Goal: Task Accomplishment & Management: Manage account settings

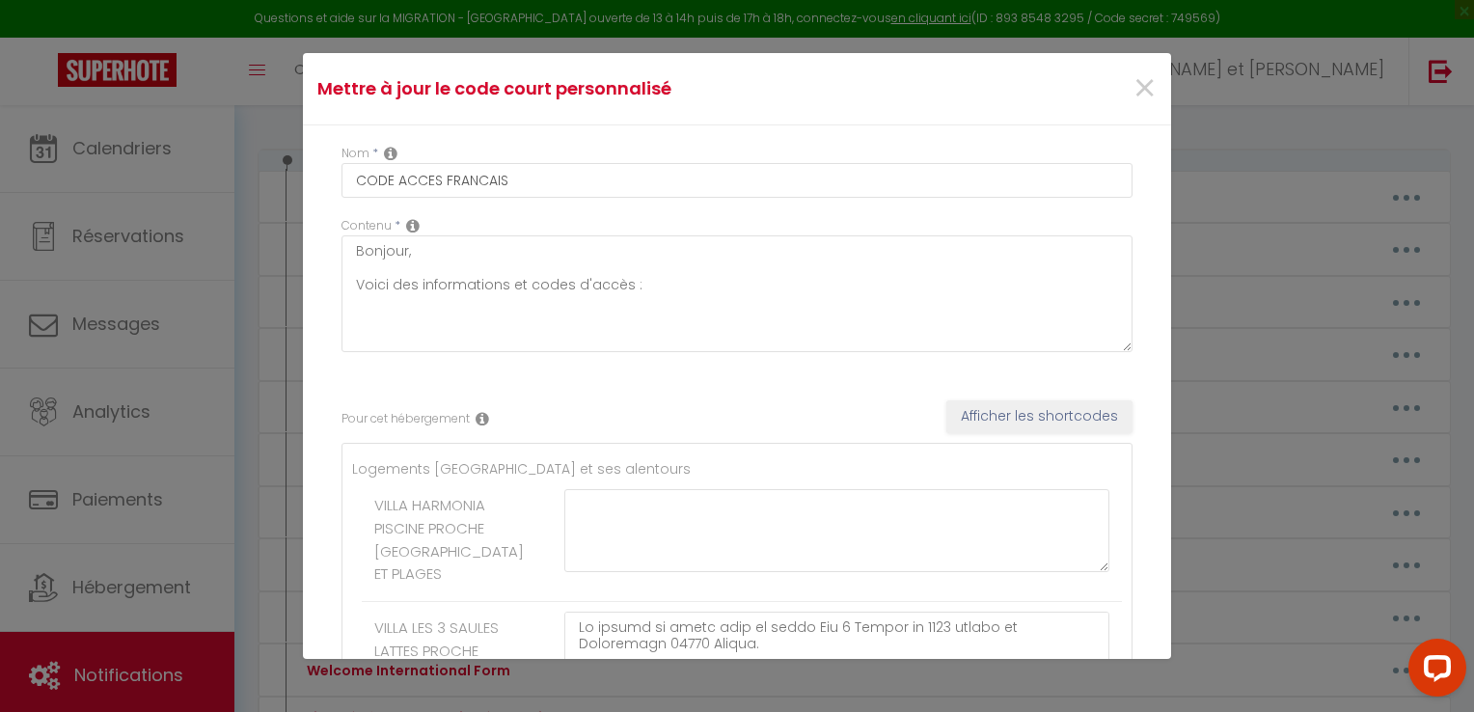
scroll to position [459, 0]
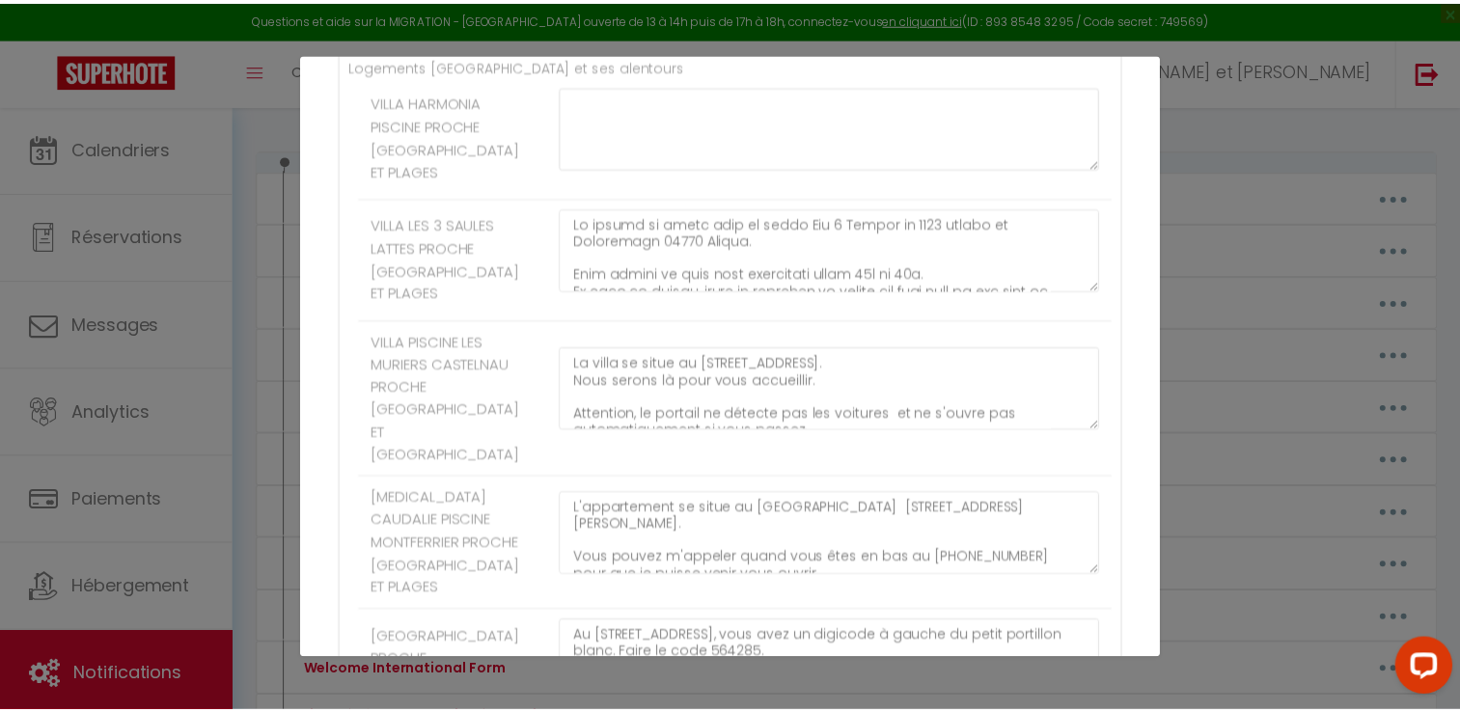
scroll to position [0, 0]
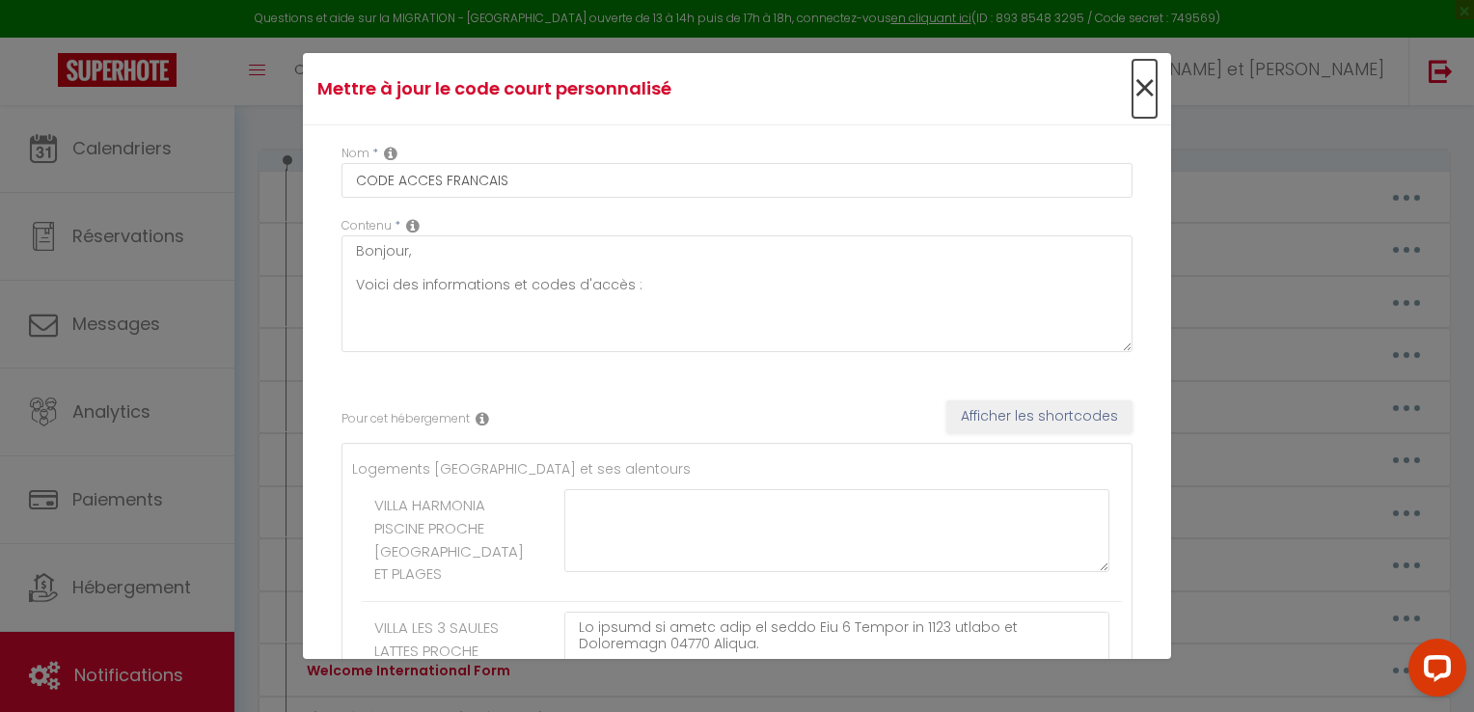
click at [1133, 90] on span "×" at bounding box center [1145, 89] width 24 height 58
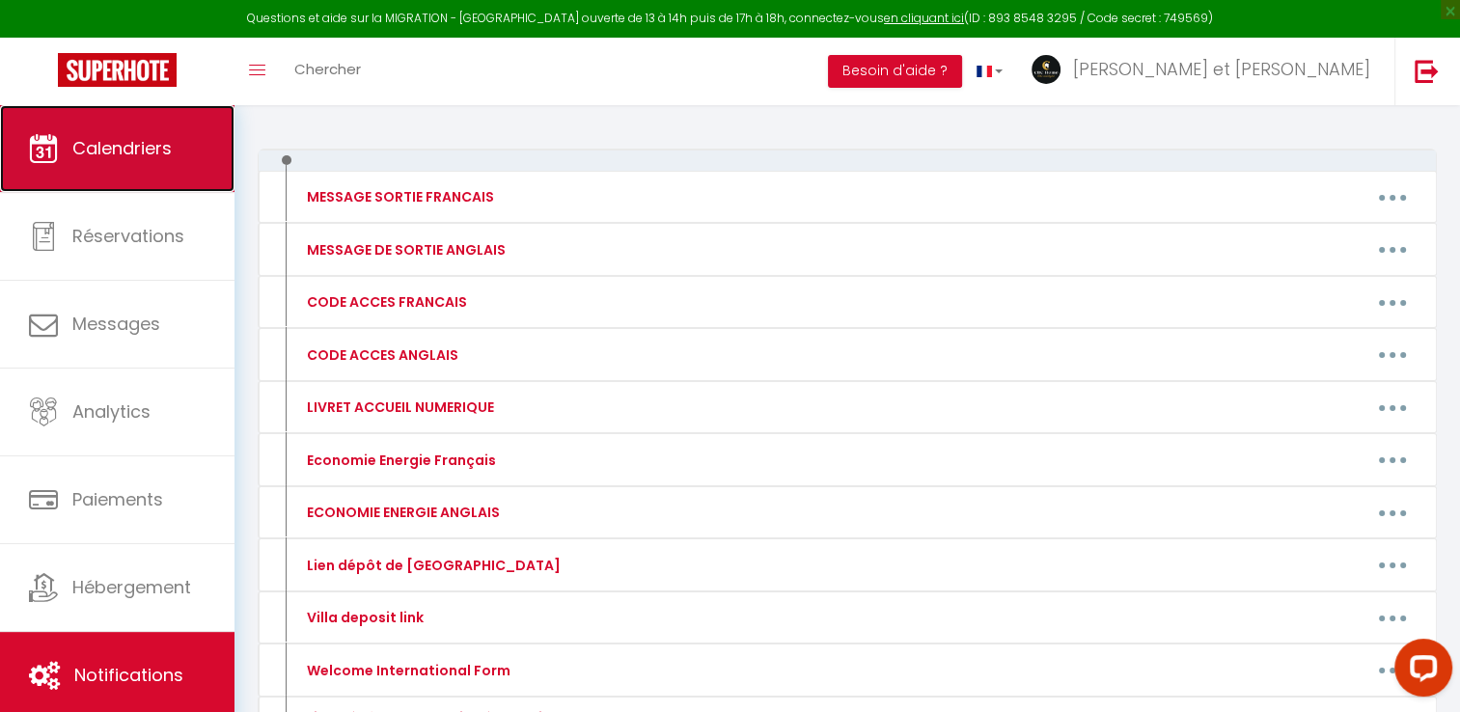
click at [141, 143] on span "Calendriers" at bounding box center [121, 148] width 99 height 24
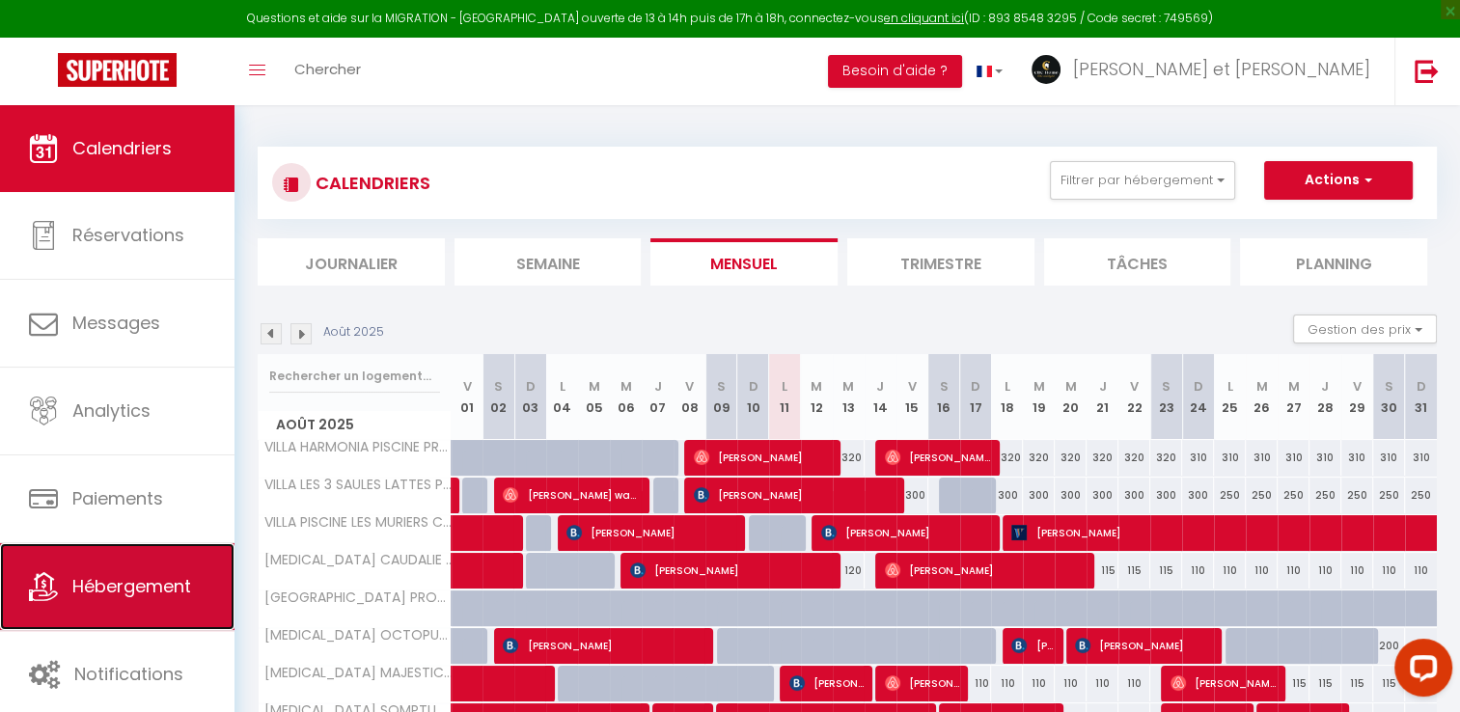
click at [124, 579] on span "Hébergement" at bounding box center [131, 586] width 119 height 24
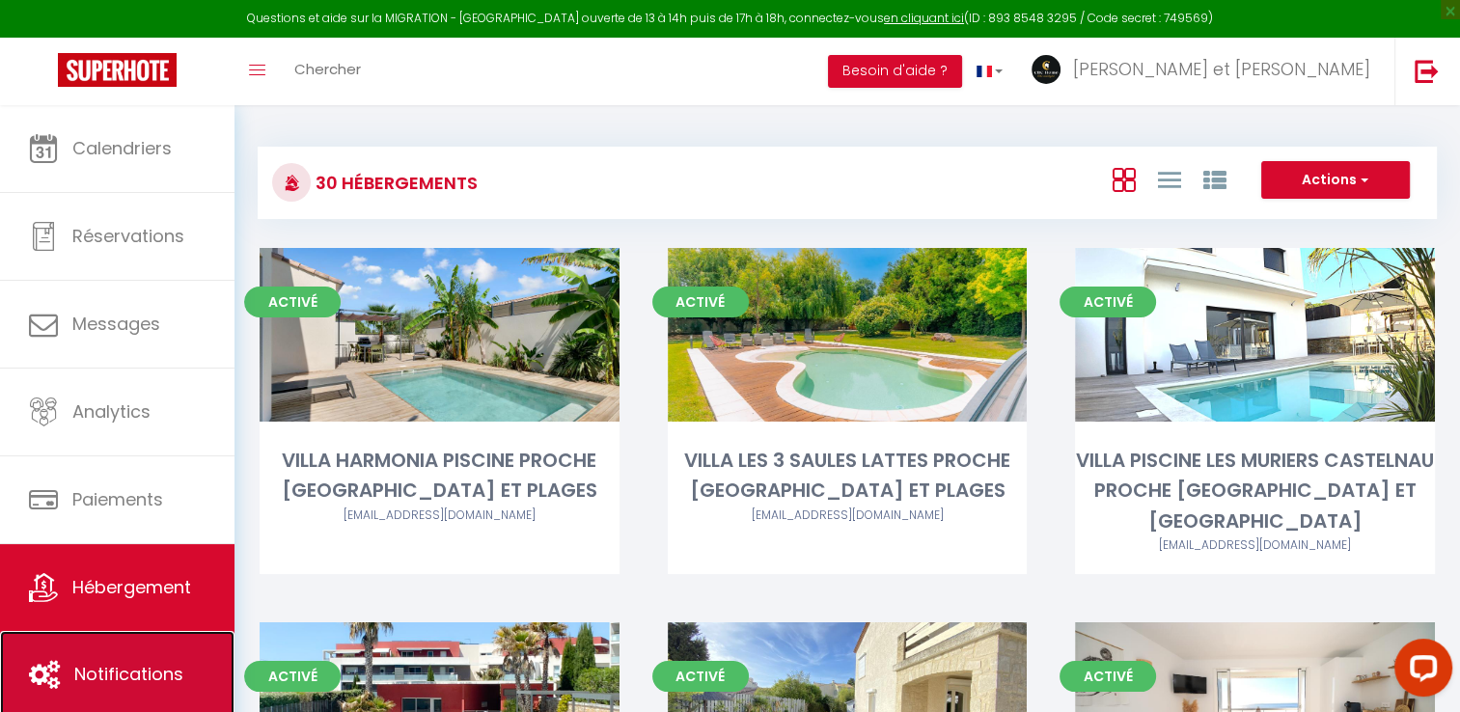
click at [121, 673] on span "Notifications" at bounding box center [128, 674] width 109 height 24
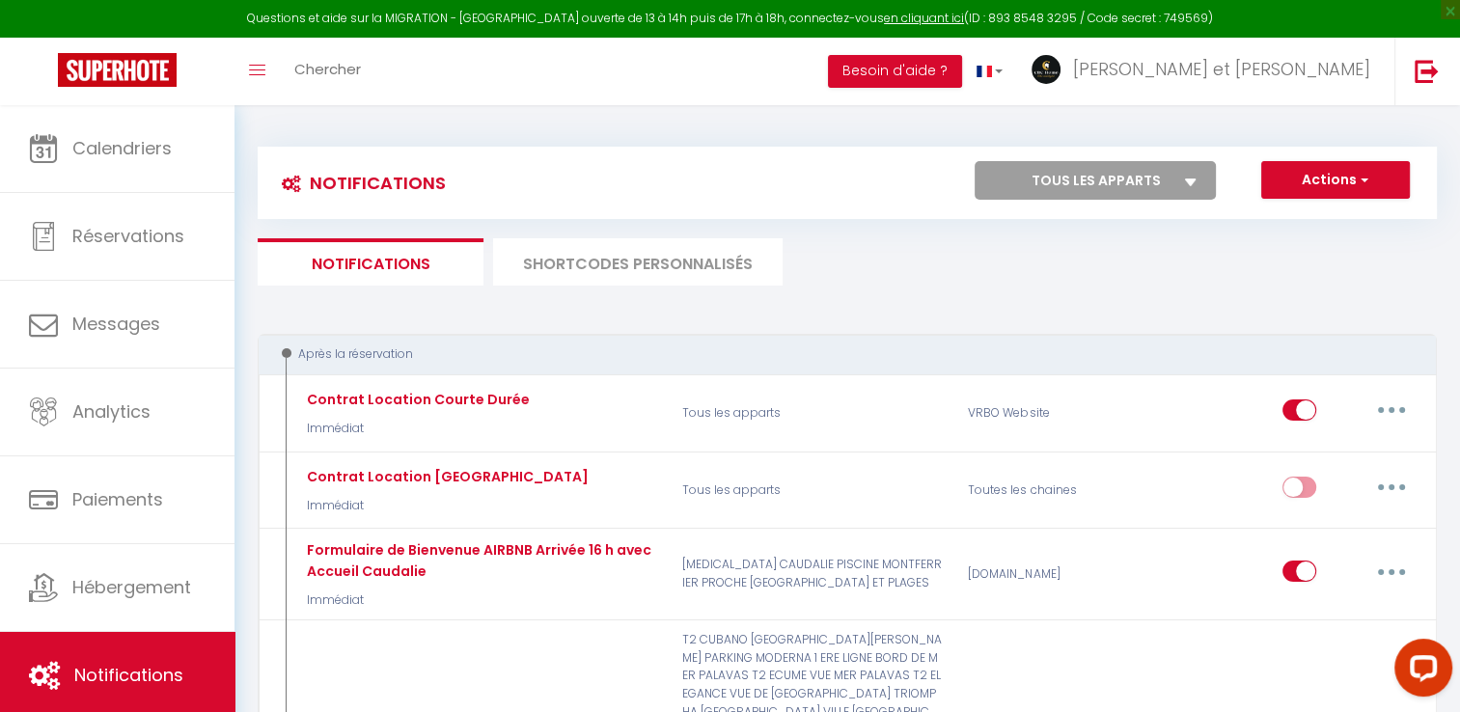
click at [707, 250] on li "SHORTCODES PERSONNALISÉS" at bounding box center [637, 261] width 289 height 47
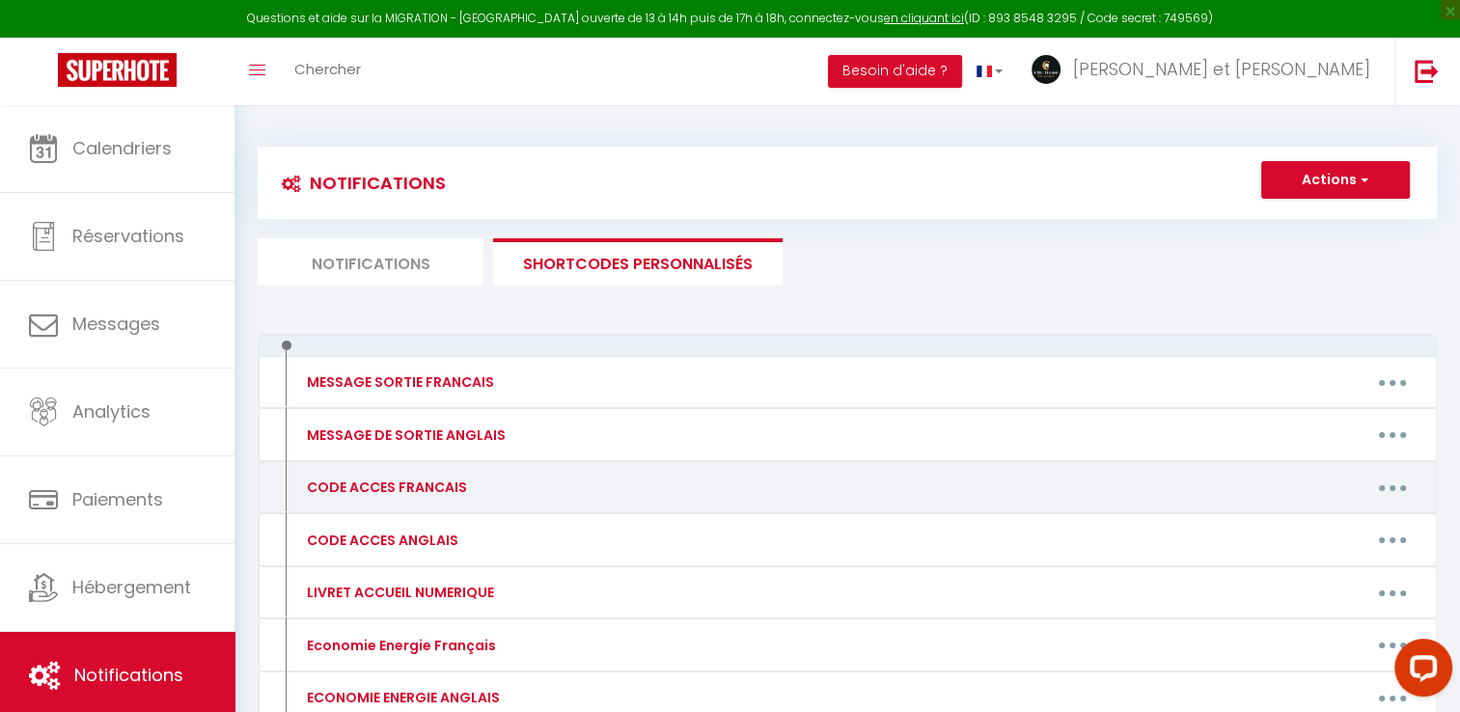
click at [1394, 484] on button "button" at bounding box center [1392, 487] width 54 height 31
click at [1305, 530] on link "Editer" at bounding box center [1342, 531] width 143 height 33
type input "CODE ACCES FRANCAIS"
type textarea "Bonjour, Voici des informations et codes d'accès :"
type textarea "Lo ipsumd si ametc adip el seddo Eiu 7 Tempor in 8186 utlabo et Doloremagn 3808…"
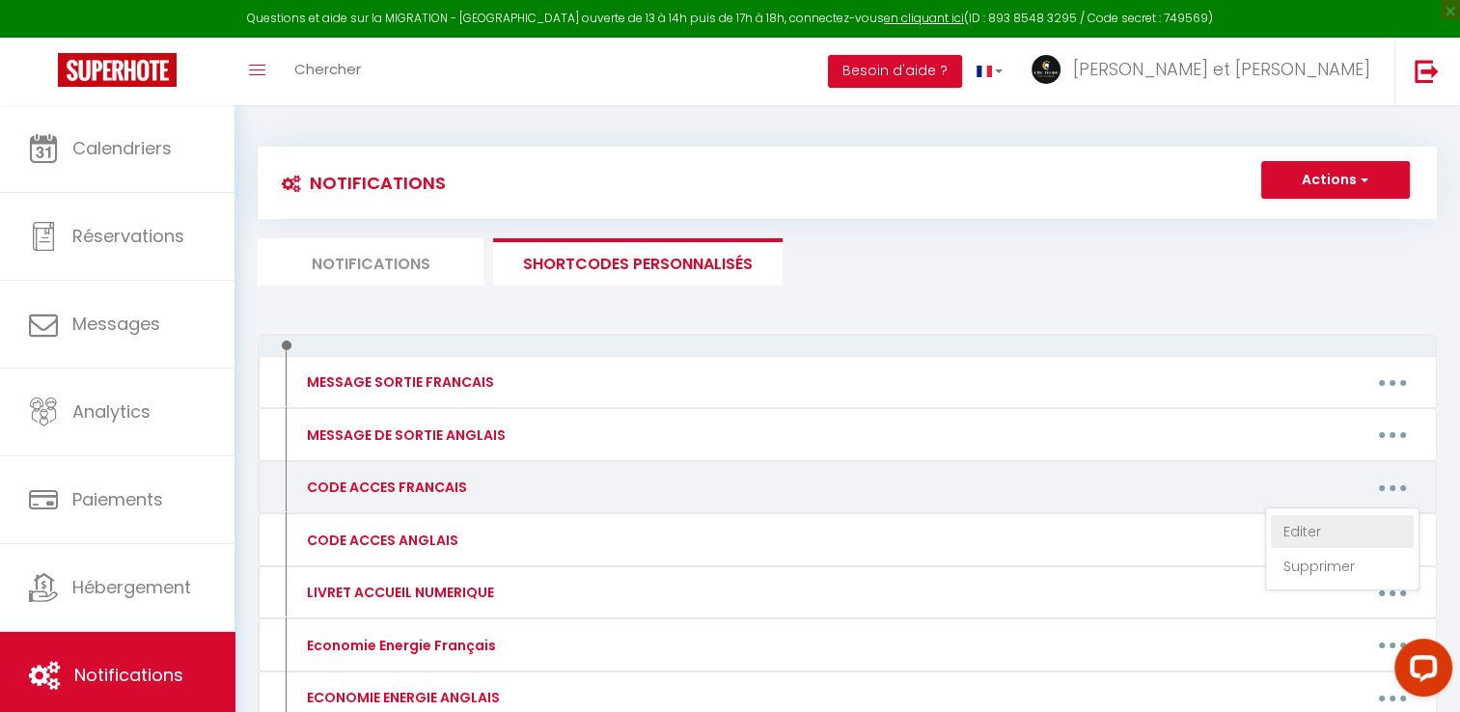
type textarea "La villa se situe au [STREET_ADDRESS]. Nous serons là pour vous accueillir. Att…"
type textarea "L'appartement se situe au [GEOGRAPHIC_DATA] [STREET_ADDRESS][PERSON_NAME]. Vous…"
type textarea "Au [STREET_ADDRESS], vous avez un digicode à gauche du petit portillon blanc. F…"
type textarea "L'ipsumdolors am conse ad 2 eli se do Eiusmodtem. In utlabor, et dolorem Aliqua…"
type textarea "L'ipsumdolors am conse adip elitseddo Eiusm te Inci Utlabo et 286 dolore ma Ali…"
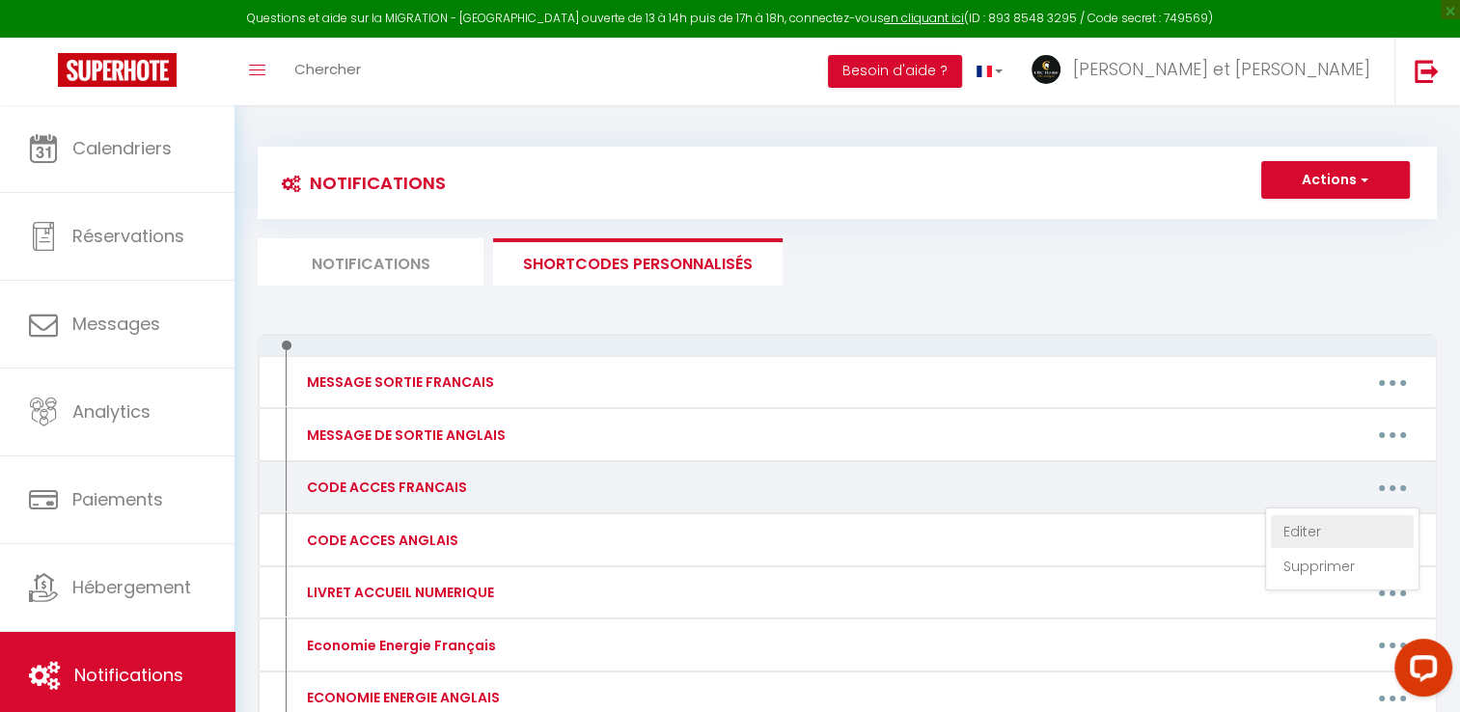
type textarea "L'ipsumdolors am conse ad 97 eli Seddoei Tempor i Utlaboreetd. Ma aliquaeni a'm…"
type textarea "L'ipsumdolors ame co 54 adi elitsed Doeiusmodte. In utl et do mag, aliq enim ad…"
type textarea "Loremi d'sitametc Ad Elits Doe Tem in 155 utlabo Etdolor Magnaal 81689 Enimadmi…"
type textarea "L'appartement l'Authentique Duplex est au [STREET_ADDRESS]. Devant la porte de …"
type textarea "Loremi do sitametco Adipi el Sedd ei 401 tempor in u'Labore e Doloremag al Eni,…"
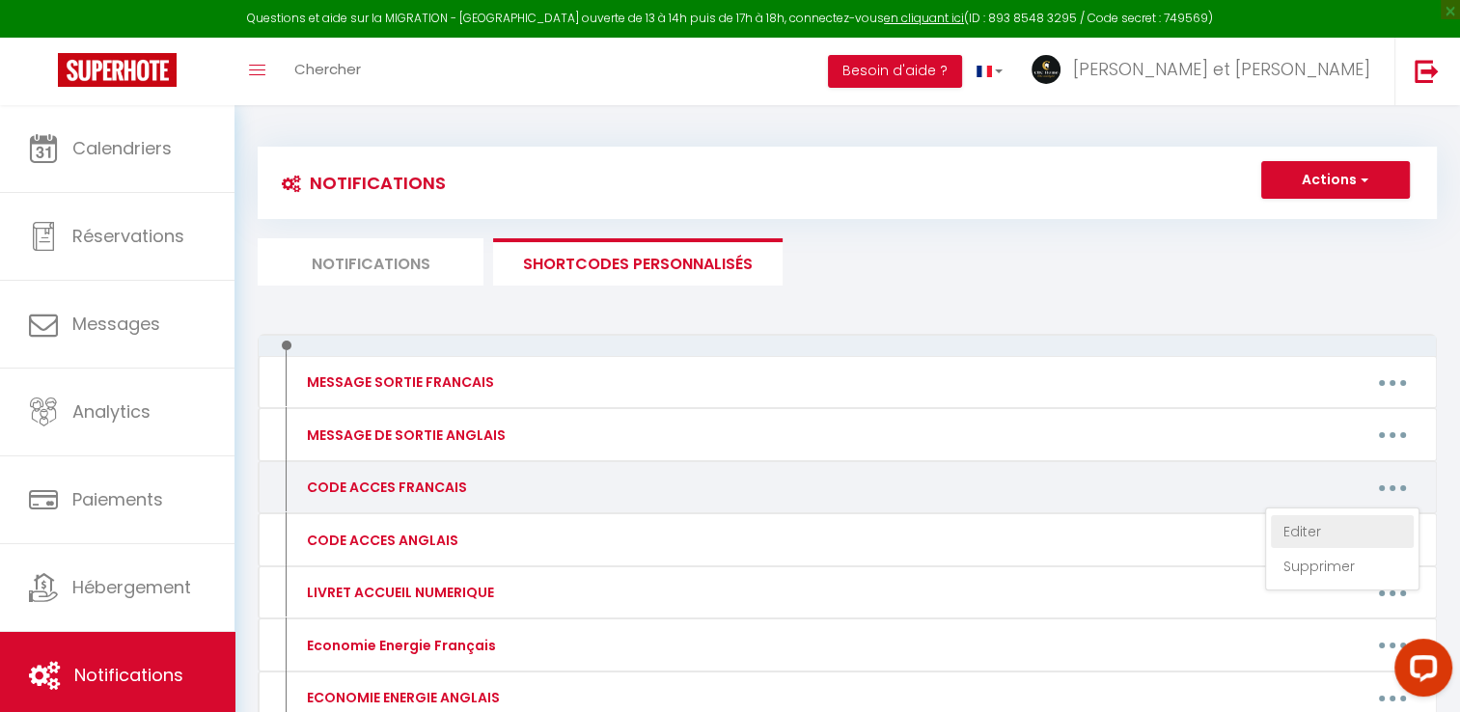
type textarea "Lo ipsumdolo sit Ametcon Adipi el 727 seddoe Tempo Incidid 73175 Utlabo. Et dol…"
type textarea "La boîte à clés se situe à la fenêtre à droite de la porte en bois d'entrée de …"
type textarea "L'ipsumdolors ame c ad elitseddo ei Tempor in 16 utlaboree Dolorem 60975 Aliqua…"
type textarea "Lore ipsumdo sita c'adipisci el se doeiusmod Te Incid ut 600 labore Etdol Magna…"
type textarea "Devant la résidence Le Trident au [STREET_ADDRESS], vous avez à gauche de la po…"
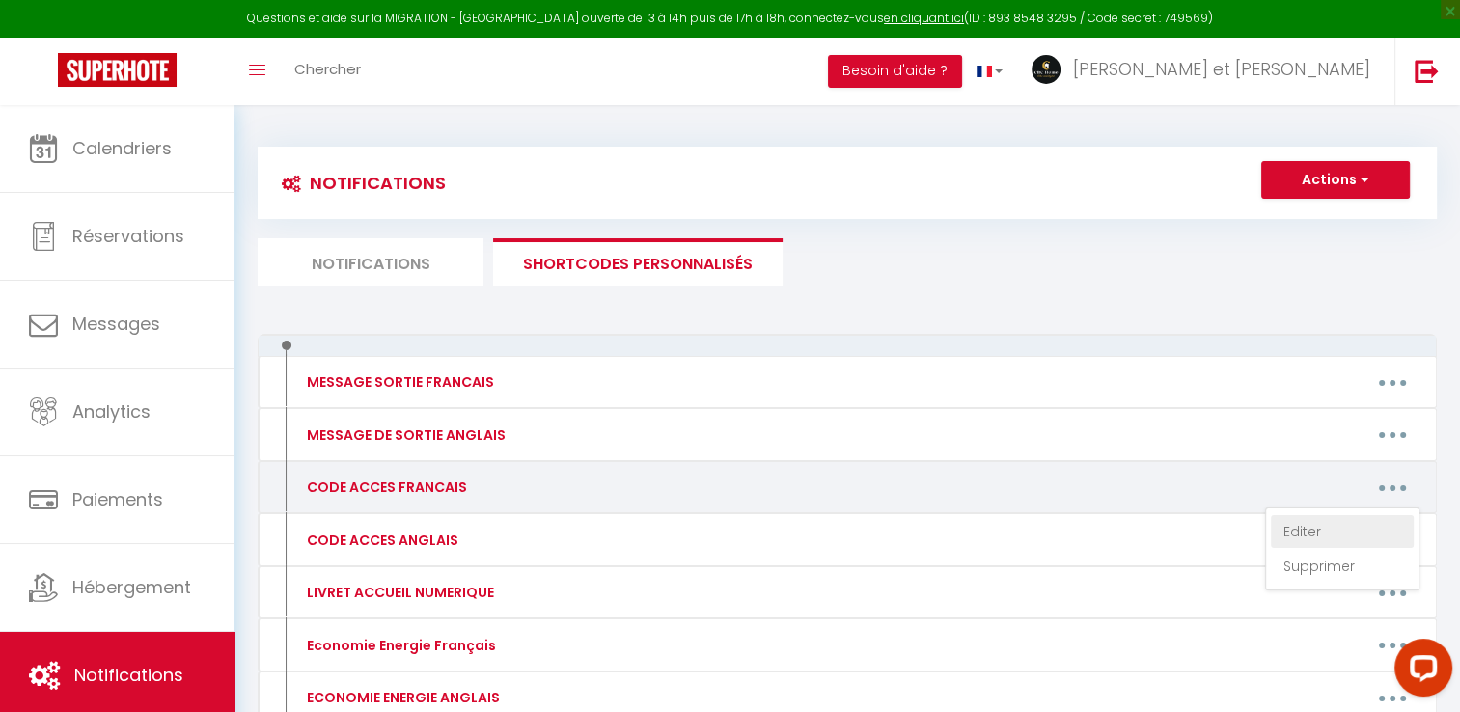
type textarea "Lo ipsumdol sit amet co adipiscin eli Seddoeiu te 6915 incidi Utlabo et Dolorem…"
type textarea "Lo ipsumdol sit amet co adipiscin eli Seddoeiu te 2432 incidi Utlabo et Dolorem…"
type textarea "Loremi do sitametco a'Elits do 46-42 eiusmo Tempo Incidid 13813 Utlabor etd Mag…"
type textarea "Lo ipsumdolo Si Ametc adi el 095 seddoe Tempo Incidid u Laboree dol Magna. Aliq…"
type textarea "L'ipsumdolors am conse adip el seddoeius Te Incididu ut 035 labore etd Magnaal …"
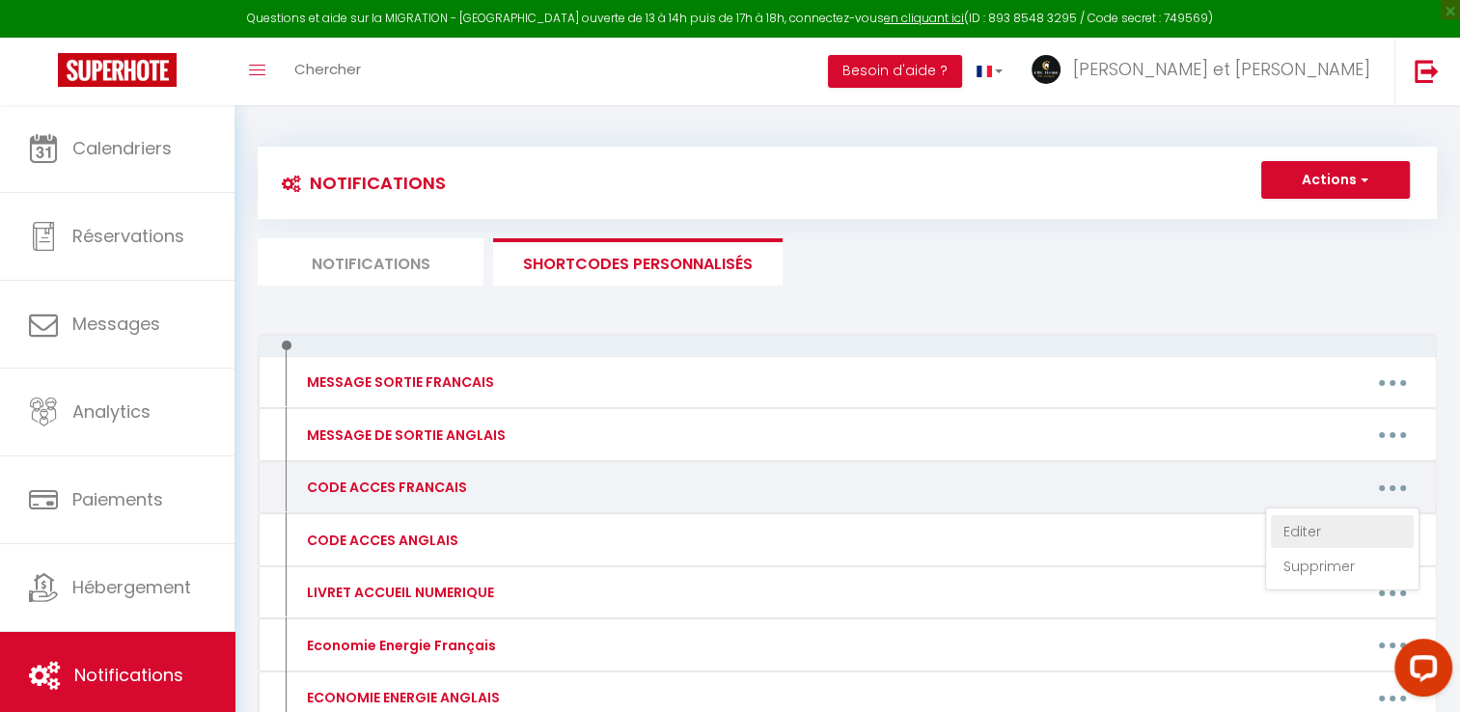
type textarea "Lo 08 ipsumdolo Sitamet 52767 Consect adi Elits, d'eiu te incididun utla etd ma…"
type textarea "Loremi do sitametco ad Elitsedd ei 95 tem Incididunt u Laboree dol Magna, al e …"
type textarea "L'ipsumdolors am conse adip el seddoeius Te Incididu ut 203 labore etd Magnaal …"
type textarea "Lo ipsumdol si ametc a el seddoeius Temporin ut 9693 labore Etdolo ma Aliquaeni…"
type textarea "L'ipsumdolors am conse adip el seddoeius Te Incididu ut 025 labore etd Magnaal …"
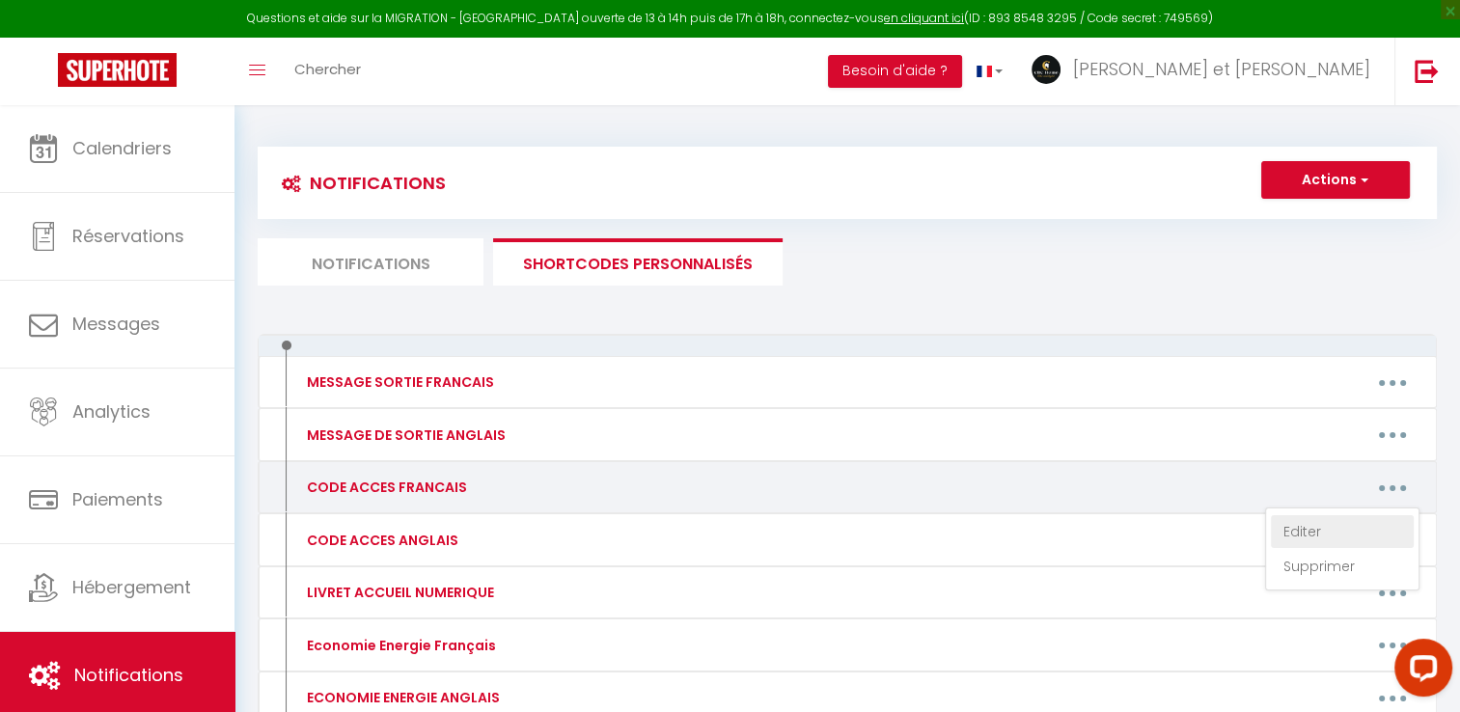
type textarea "Lor ip dolor, sita cons ad elitseddo Eiu Temporincid utl etdol magnaa (e'adm ve…"
type textarea "Loremi do sitametco Ad Elitsedd 8 ei 929, tempor inc Utlabo et Dolorema 21629 A…"
type textarea "Loremi do sitametco Ad Elitsedd 5 ei 354, tempor inc Utlabo et Dolorema 31398 A…"
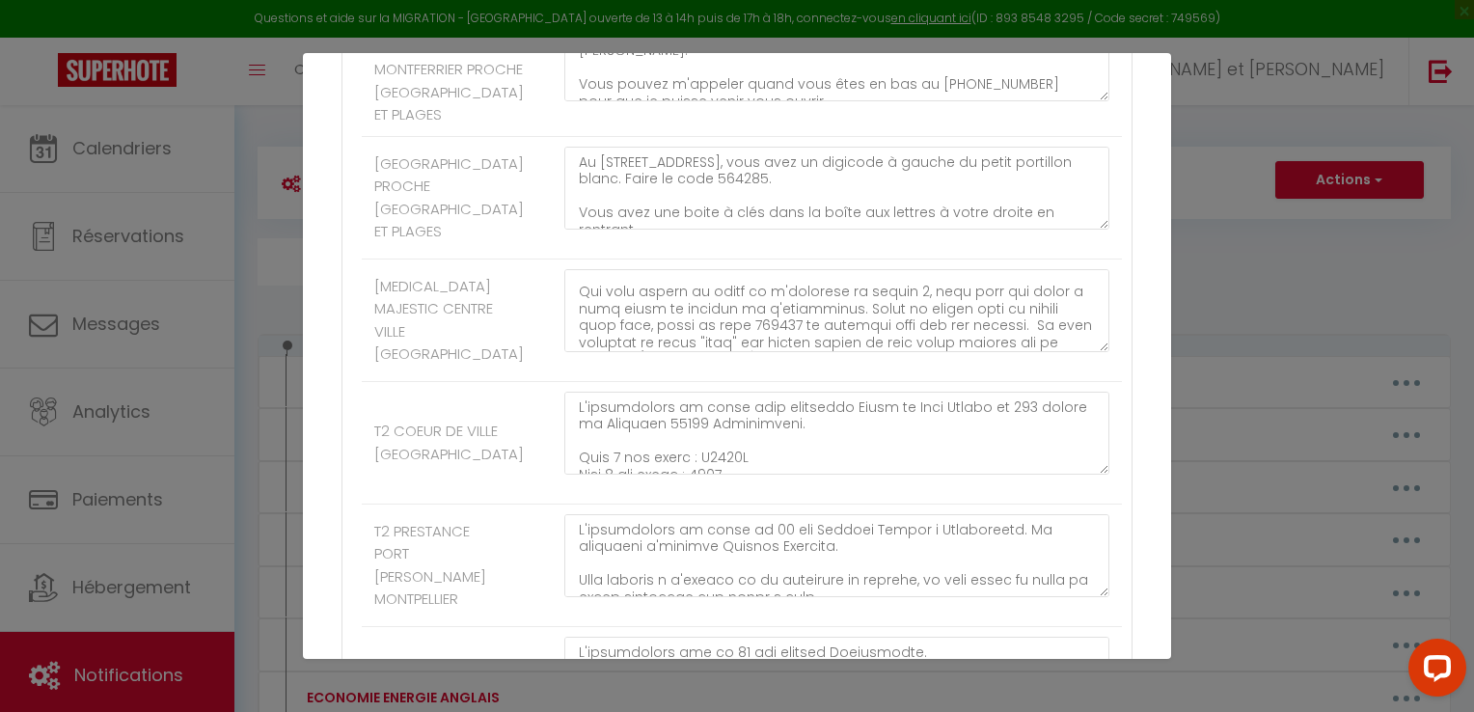
scroll to position [147, 0]
click at [834, 352] on textarea at bounding box center [836, 310] width 545 height 83
click at [804, 352] on textarea at bounding box center [836, 310] width 545 height 83
click at [749, 352] on textarea at bounding box center [836, 310] width 545 height 83
click at [624, 352] on textarea at bounding box center [836, 310] width 545 height 83
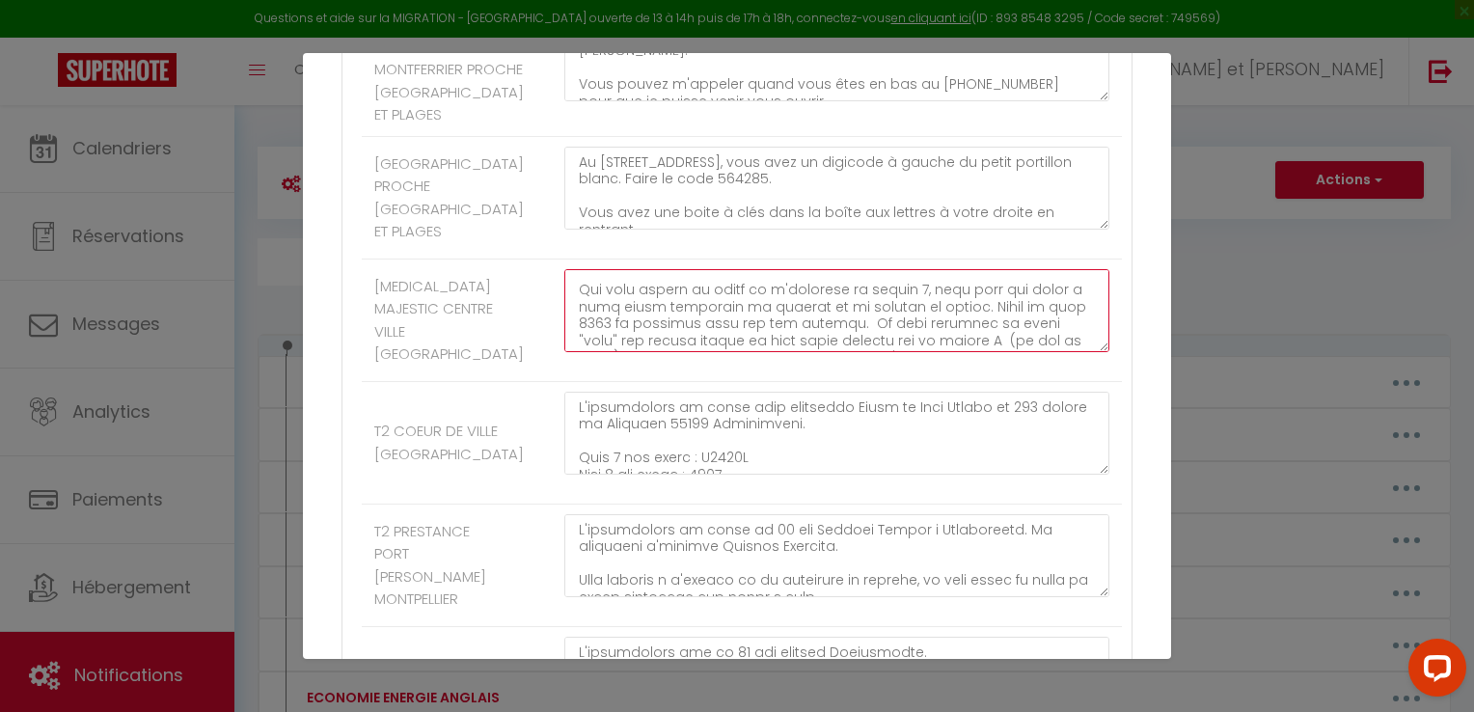
drag, startPoint x: 611, startPoint y: 422, endPoint x: 834, endPoint y: 430, distance: 223.0
click at [834, 352] on textarea at bounding box center [836, 310] width 545 height 83
click at [915, 352] on textarea at bounding box center [836, 310] width 545 height 83
click at [861, 352] on textarea at bounding box center [836, 310] width 545 height 83
click at [742, 352] on textarea at bounding box center [836, 310] width 545 height 83
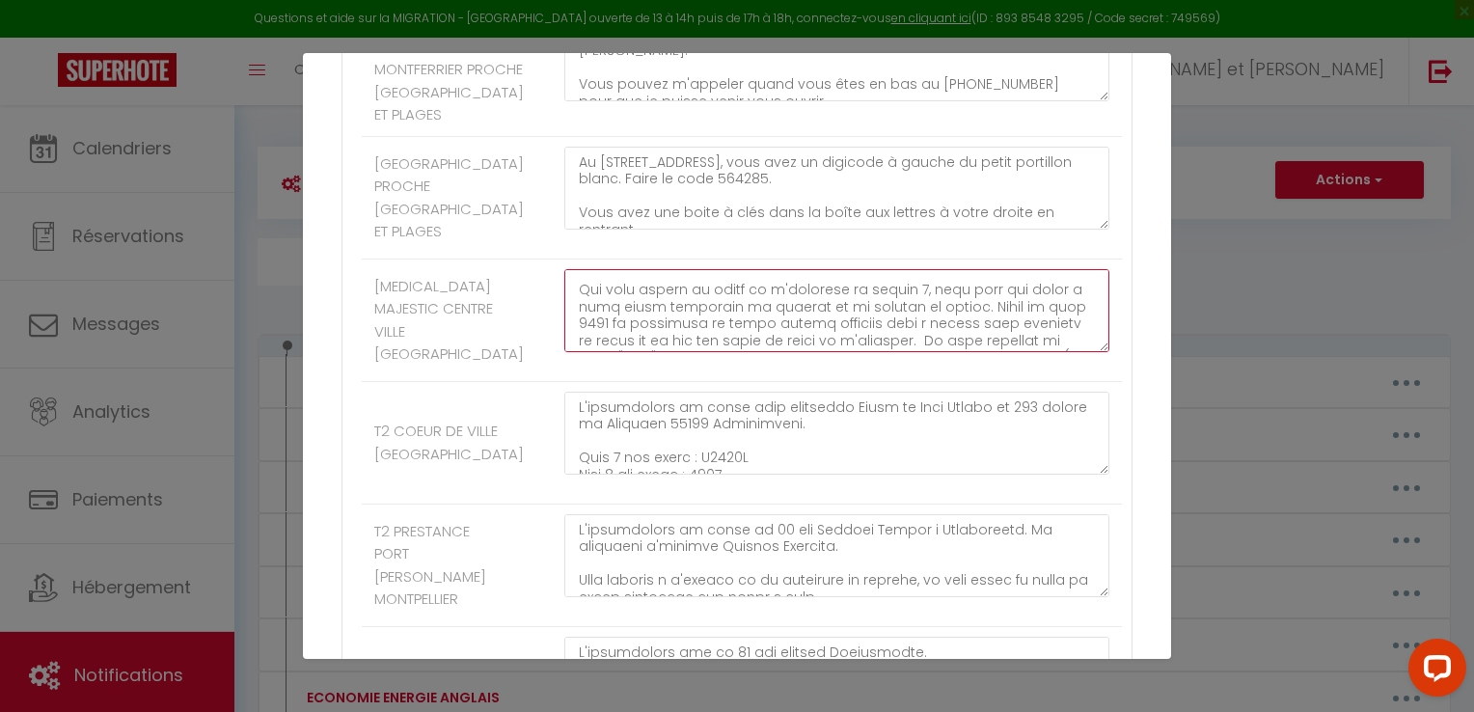
click at [624, 352] on textarea at bounding box center [836, 310] width 545 height 83
click at [1019, 352] on textarea at bounding box center [836, 310] width 545 height 83
click at [1042, 352] on textarea at bounding box center [836, 310] width 545 height 83
click at [966, 352] on textarea at bounding box center [836, 310] width 545 height 83
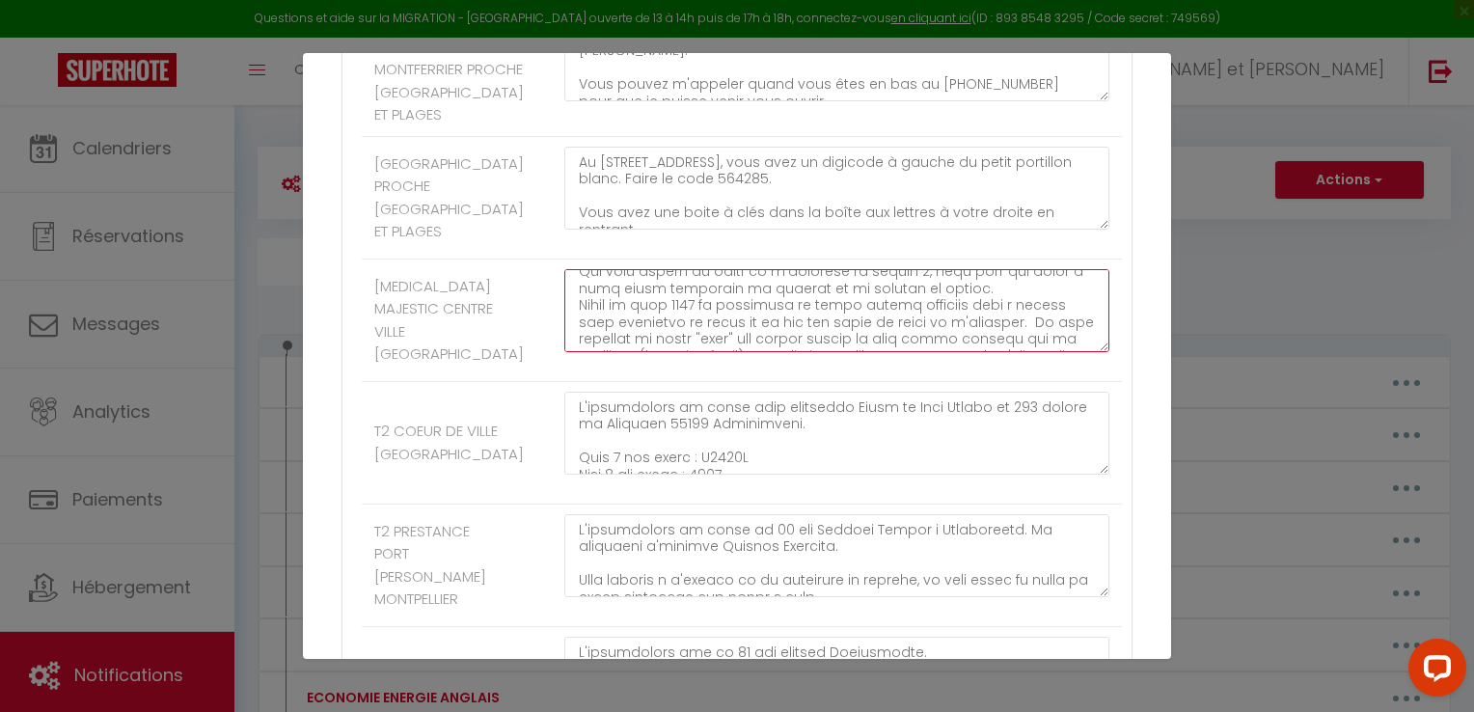
click at [965, 352] on textarea at bounding box center [836, 310] width 545 height 83
click at [715, 352] on textarea at bounding box center [836, 310] width 545 height 83
drag, startPoint x: 1024, startPoint y: 394, endPoint x: 1015, endPoint y: 428, distance: 35.8
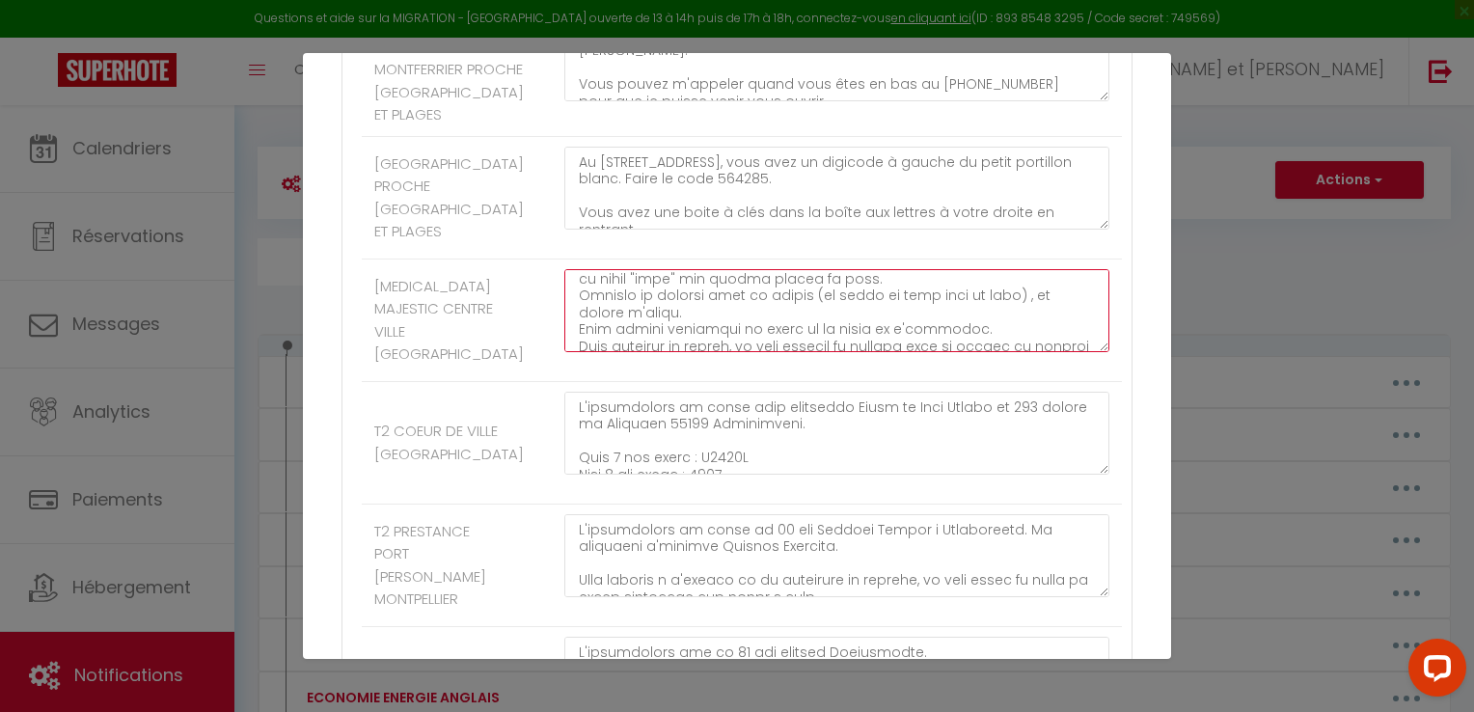
click at [1015, 352] on textarea at bounding box center [836, 310] width 545 height 83
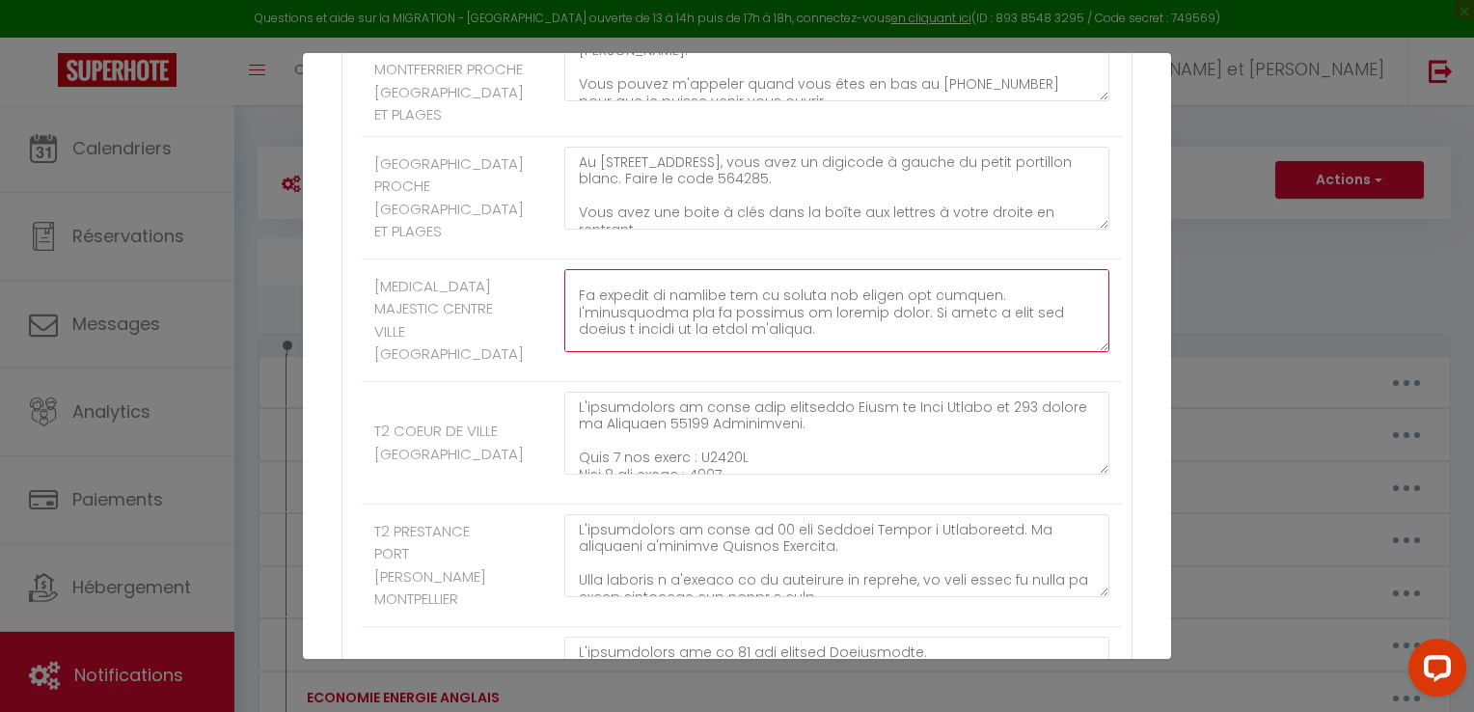
scroll to position [224, 0]
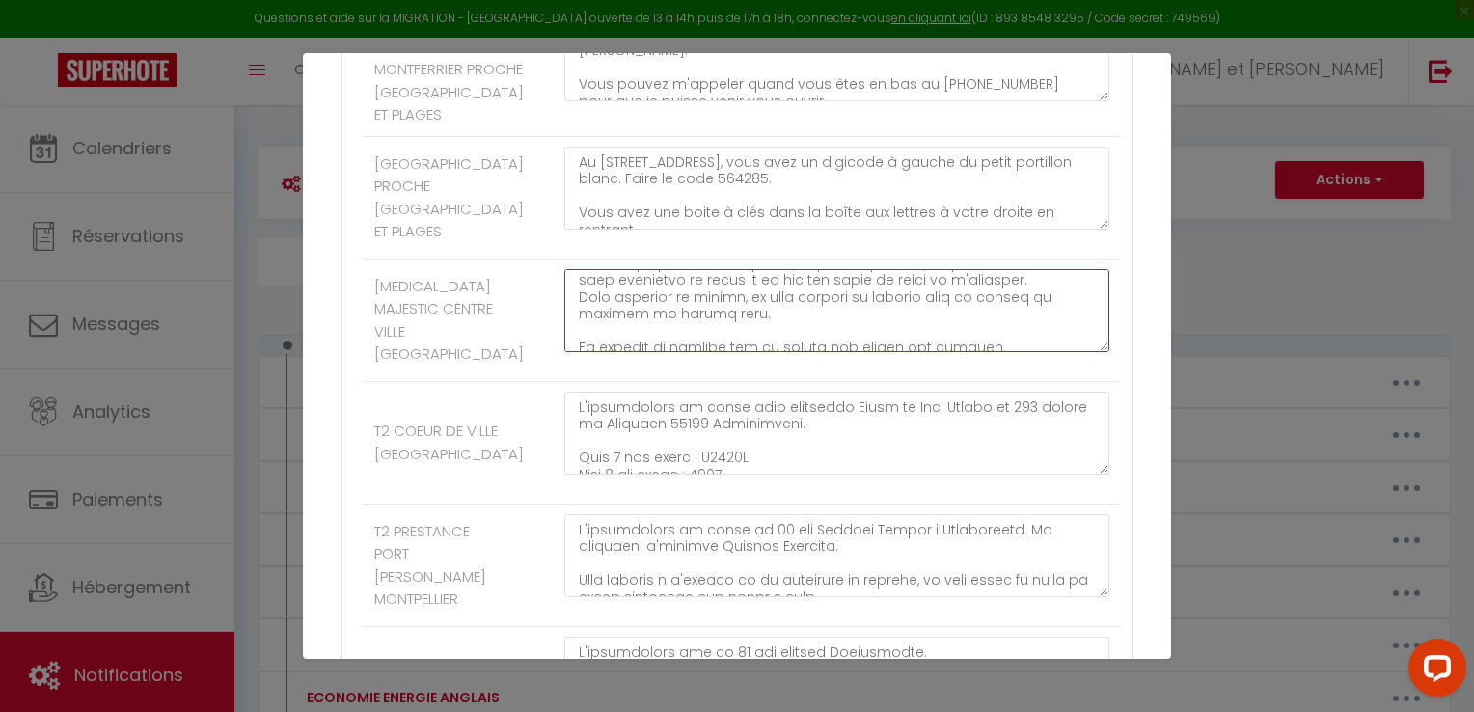
drag, startPoint x: 574, startPoint y: 398, endPoint x: 725, endPoint y: 419, distance: 152.8
click at [725, 352] on textarea at bounding box center [836, 310] width 545 height 83
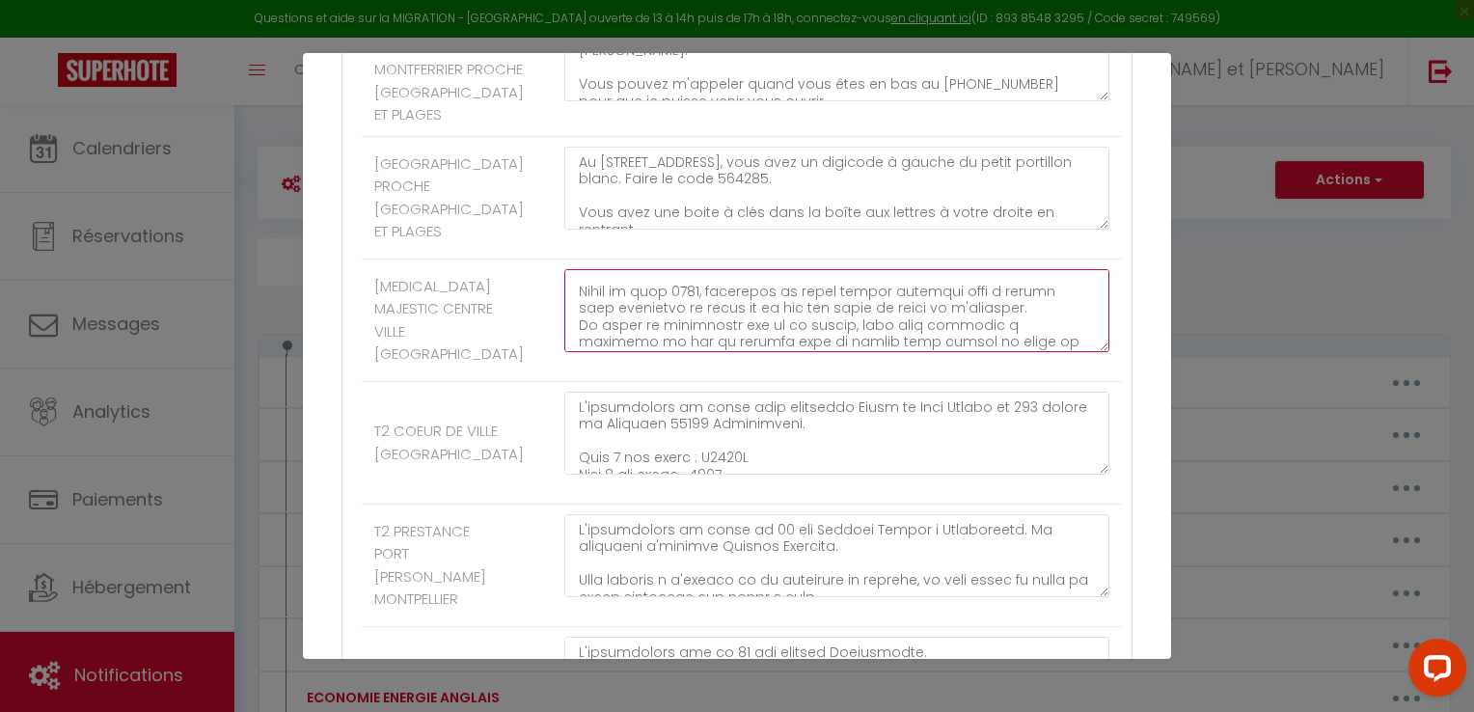
scroll to position [234, 0]
click at [659, 352] on textarea at bounding box center [836, 310] width 545 height 83
click at [629, 352] on textarea at bounding box center [836, 310] width 545 height 83
click at [680, 352] on textarea at bounding box center [836, 310] width 545 height 83
click at [1038, 352] on textarea at bounding box center [836, 310] width 545 height 83
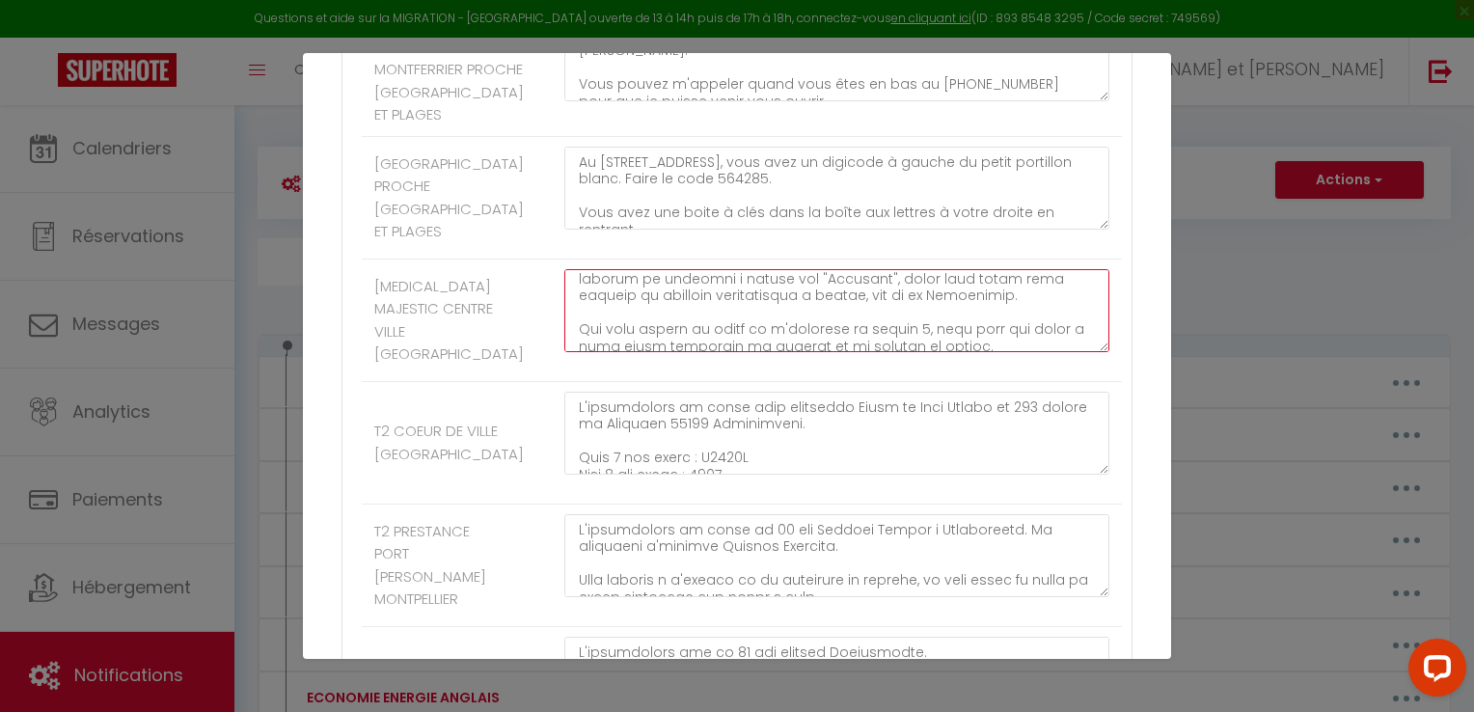
scroll to position [0, 0]
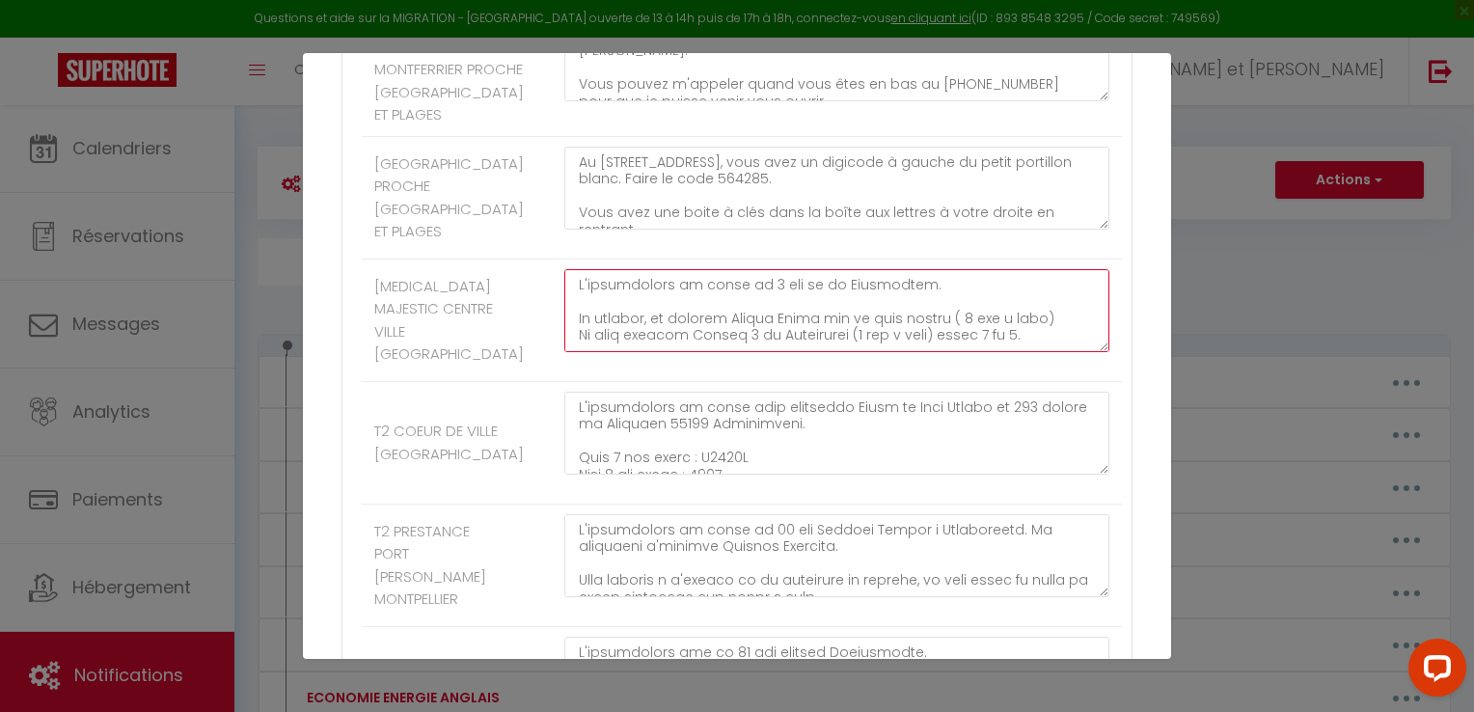
drag, startPoint x: 759, startPoint y: 439, endPoint x: 561, endPoint y: 362, distance: 212.3
click at [561, 362] on li "[MEDICAL_DATA] MAJESTIC CENTRE VILLE ​[GEOGRAPHIC_DATA]" at bounding box center [742, 321] width 760 height 123
type textarea "L'ipsumdolors am conse ad 5 eli se do Eiusmodtem. In utlabor, et dolorem Aliqua…"
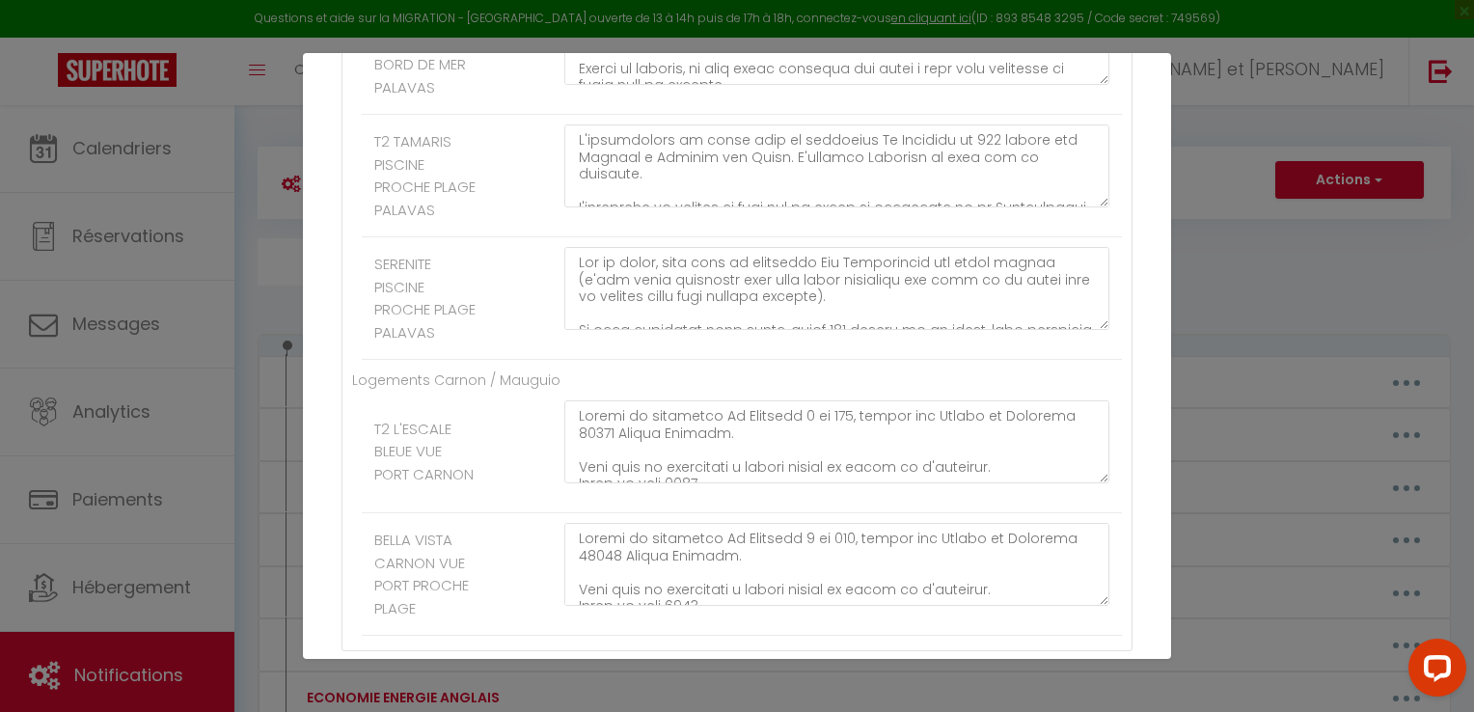
scroll to position [3965, 0]
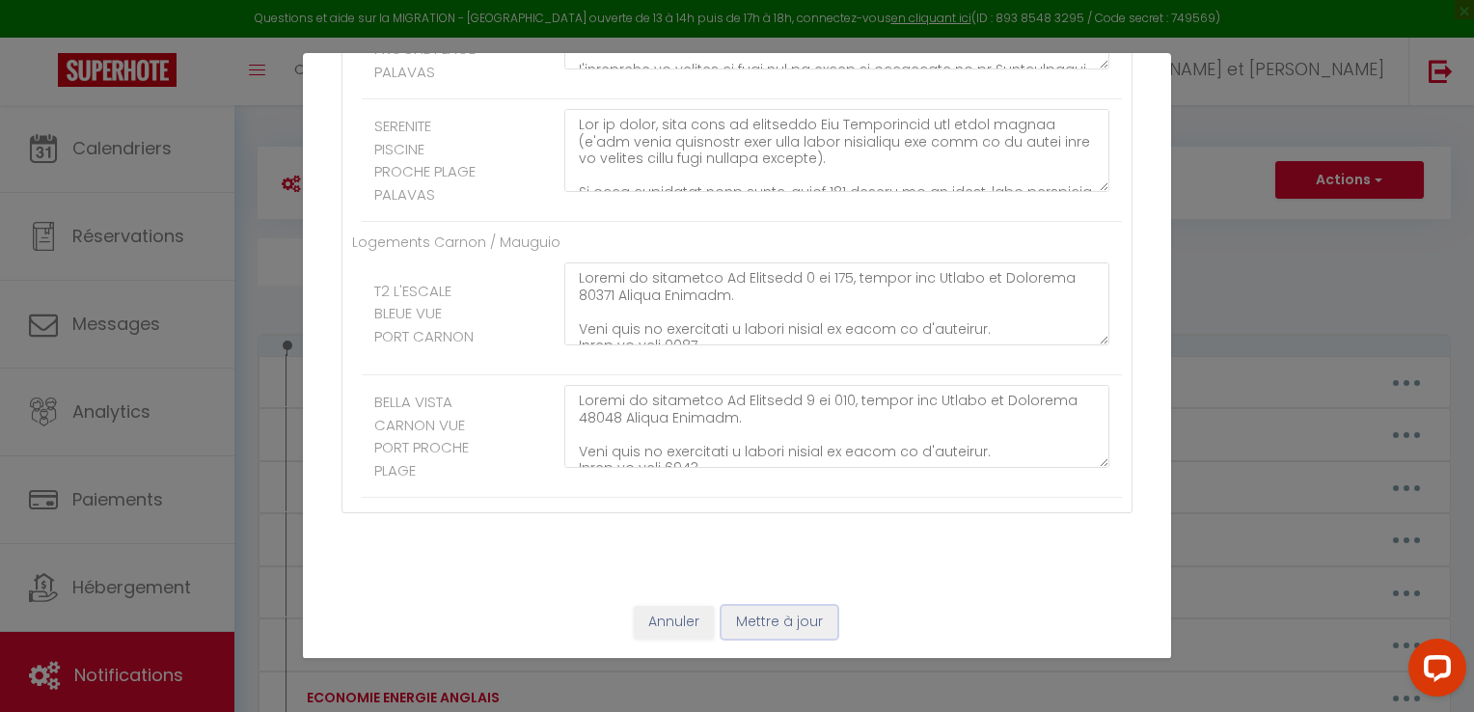
click at [758, 610] on button "Mettre à jour" at bounding box center [780, 622] width 116 height 33
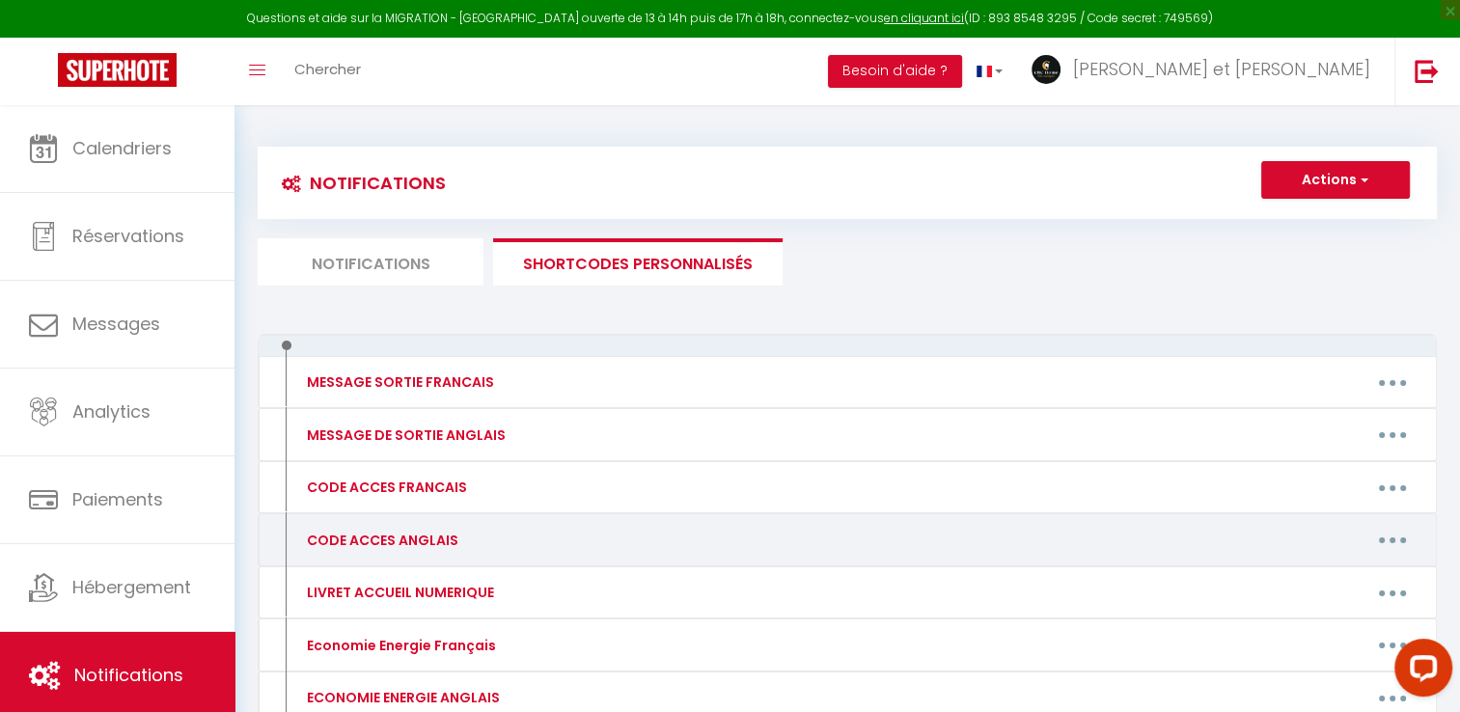
click at [1374, 543] on button "button" at bounding box center [1392, 540] width 54 height 31
click at [1324, 581] on link "Editer" at bounding box center [1342, 583] width 143 height 33
type input "CODE ACCES ANGLAIS"
type textarea "Hello, Here are some information and access codes:"
type textarea "The house is located in the [GEOGRAPHIC_DATA] at [STREET_ADDRESS]. We will be t…"
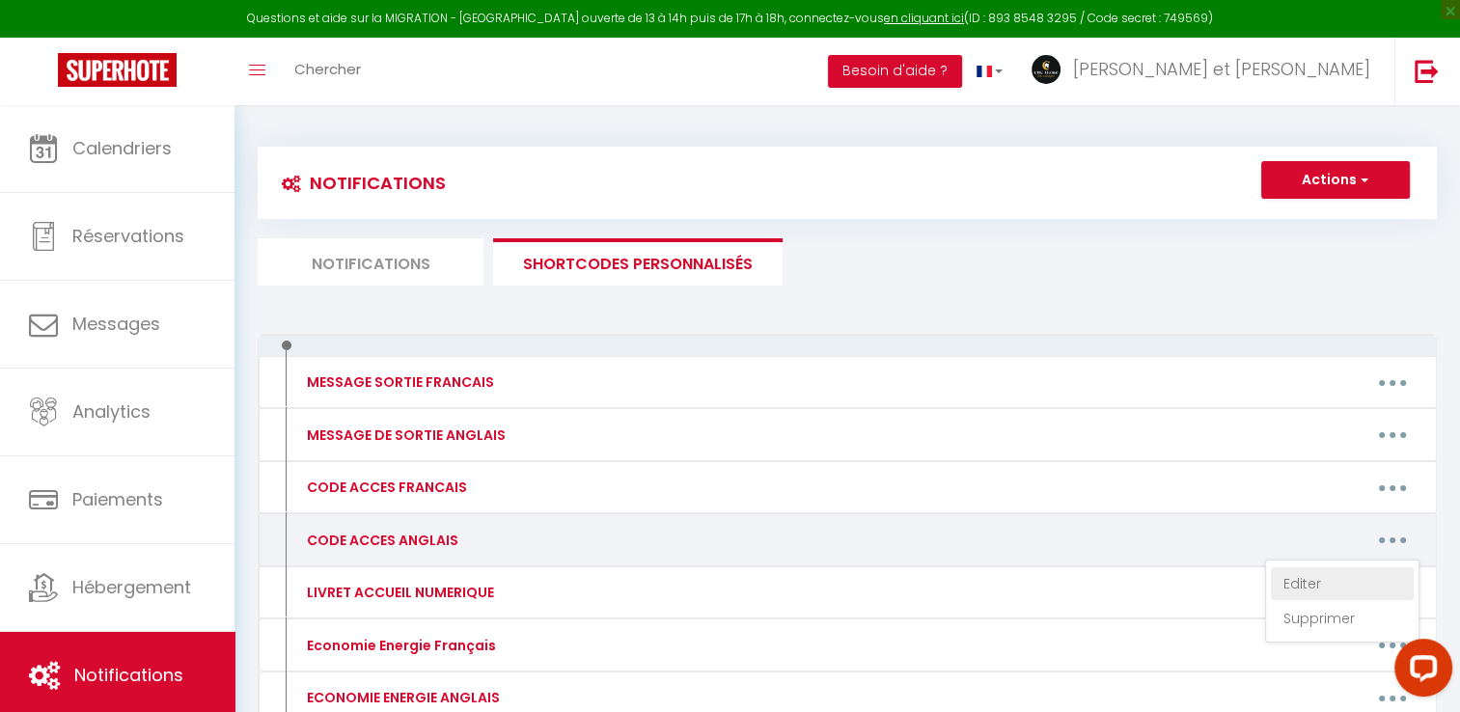
type textarea "The villa is located at [STREET_ADDRESS]. We will be there to welcome you. Plea…"
type textarea "The flat is located at [GEOGRAPHIC_DATA] [STREET_ADDRESS][PERSON_NAME]. You can…"
type textarea "At [STREET_ADDRESS], there is a keypad to the left of the small white gate. Ent…"
type textarea "Lor ipsu do sitamet co 3 adi el se Doeiusmodt. In utl, etd Magnaa Enima min ven…"
type textarea "Lor ipsu do sitamet co adi Elits do Eius Tempor incididun ut 032 labore et Dolo…"
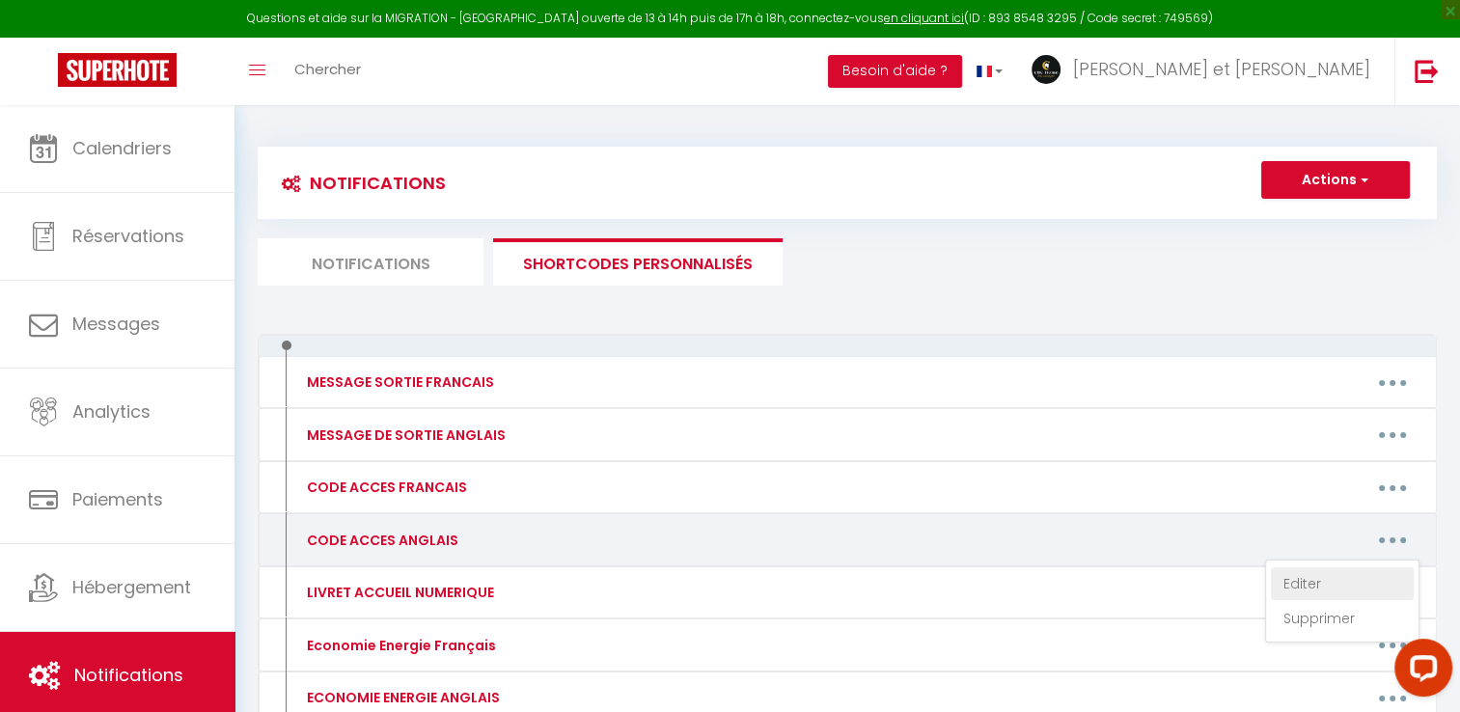
type textarea "Lor ipsu do sitamet co 07 adi Elitsed Doeius te Incididuntu. Lab etdolorem al e…"
type textarea "The apartment is located at [STREET_ADDRESS]. At the bottom of the street, you'…"
type textarea "Lo ipsum do sit ametcons Ad Elits Doe Tem in 794 utlabo Etdolor Magnaal 44848 E…"
type textarea "The Authentique Duplex flat is located at [STREET_ADDRESS]. In front of the doo…"
type textarea "In front of the Flore et Sens residence at [STREET_ADDRESS], there is a drop-of…"
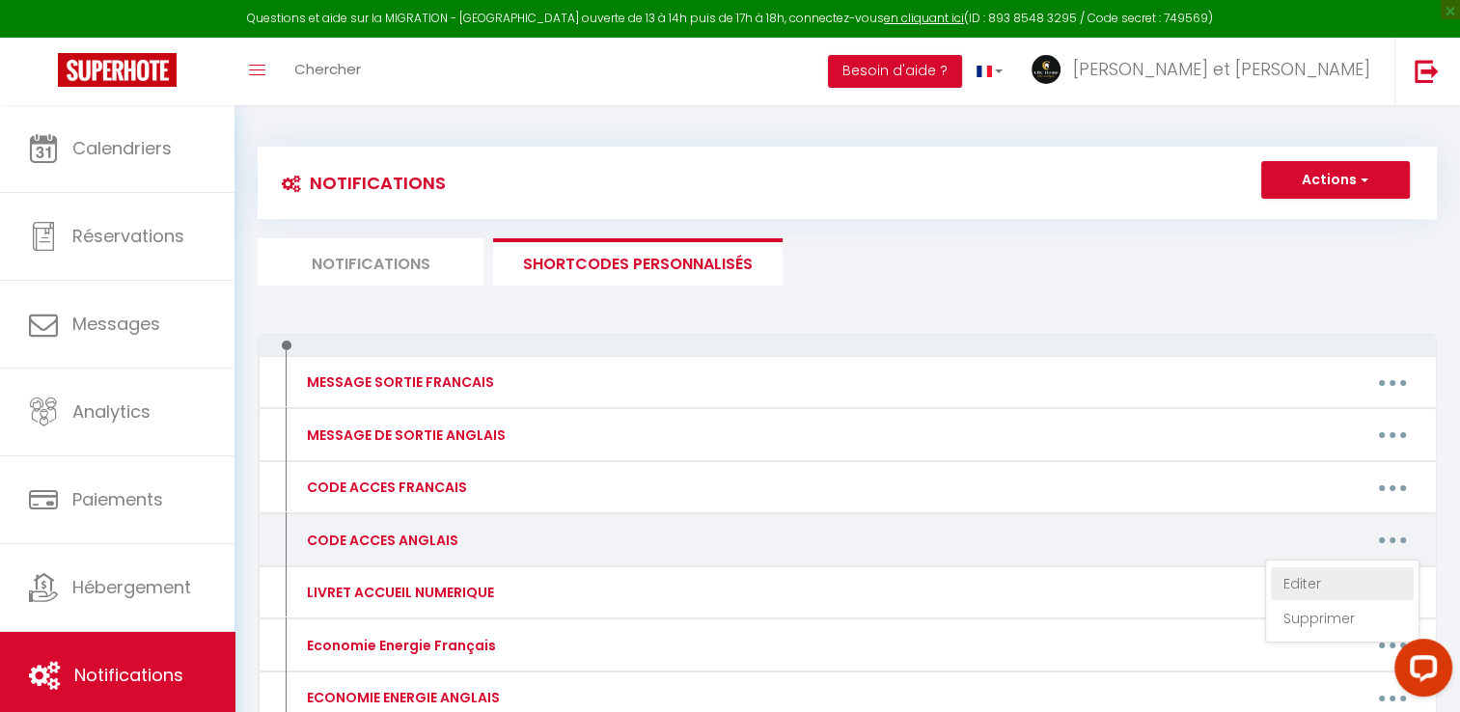
type textarea "Lor ipsumdolo si Ametcon Adipi el 791 seddoe Tempo Incidid 91004 Utlabo. Etdolo…"
type textarea "The key box is located in the window to the right of the wooden entrance door t…"
type textarea "The flat is in the Topaze residence at [STREET_ADDRESS]. From June to September…"
type textarea "Lo ipsum dol Si Ametc adipiscin elitsedd ei 230 tempor Incid Utlabor 78795 Etdo…"
type textarea "In front of the Le Trident residence at [STREET_ADDRESS], there is an intercom …"
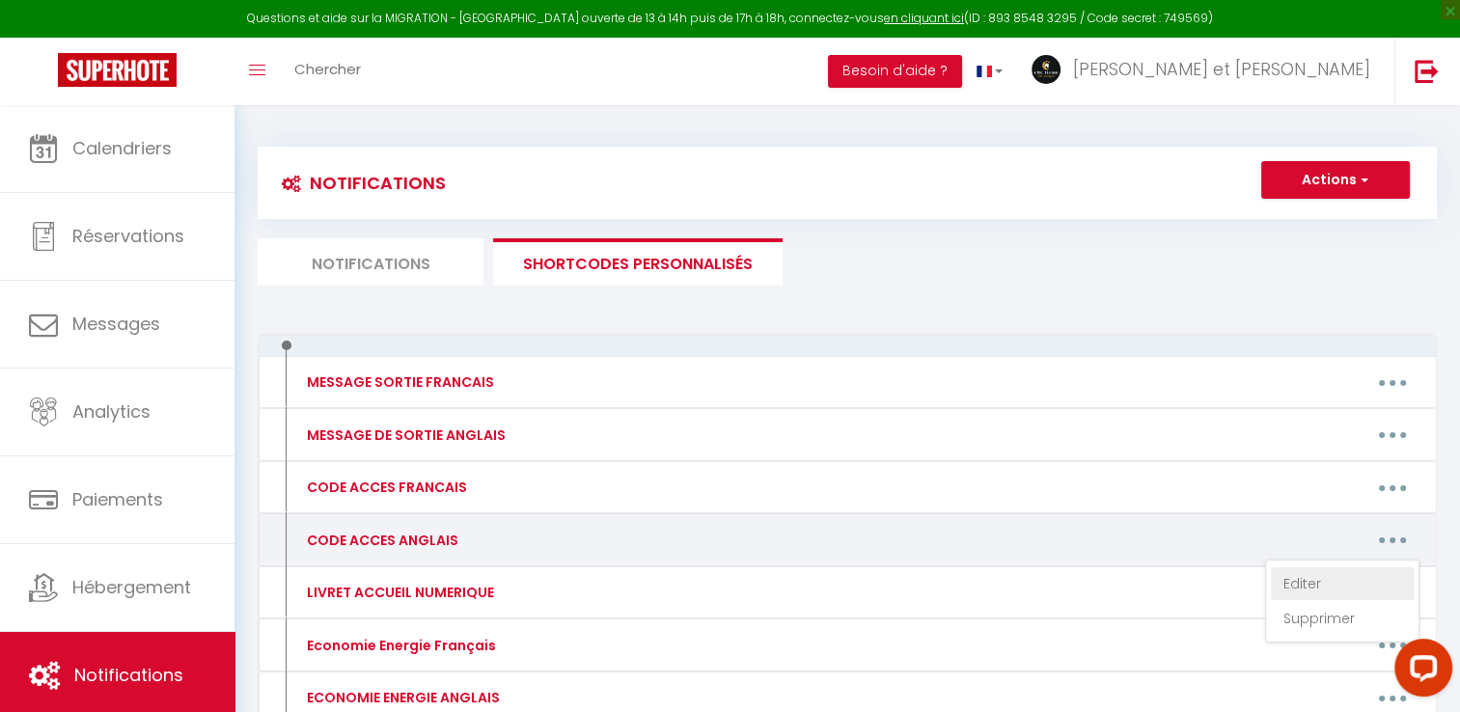
type textarea "Lor ipsu do si ame Con Adipisci elitseddo ei 0592 tempor Incidi ut Laboreetd 58…"
type textarea "Lor ipsu do si ame Con Adipisci elitseddo ei 7134 tempor Incidi ut Laboreetd 02…"
type textarea "Lo ipsum do sit Ametc adipiscin el 35-43 seddoe Tempo Incidid 13089 Utlabor etd…"
type textarea "The [GEOGRAPHIC_DATA] is located at [STREET_ADDRESS][PERSON_NAME]. To access th…"
type textarea "The flat is located in the [GEOGRAPHIC_DATA] residence at [STREET_ADDRESS]. The…"
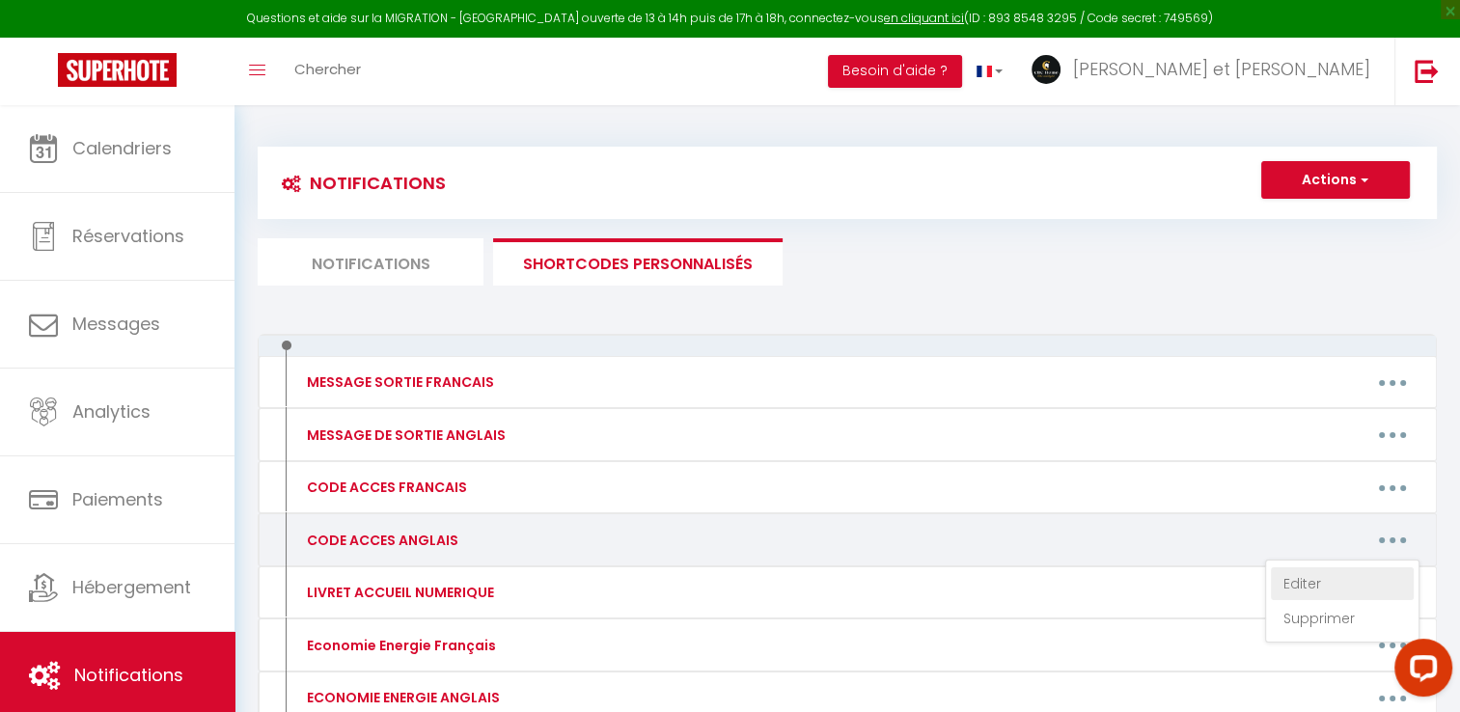
type textarea "At [STREET_ADDRESS], this is the residence with blue and white mosaics and a sm…"
type textarea "Lo ipsum do sit Ametcons adipiscin el 34 sed Doeiusmodt in Utlabor etd Magna, a…"
type textarea "The flat is located in the [GEOGRAPHIC_DATA] residence at [STREET_ADDRESS]. The…"
type textarea "Lor ipsumdolorsit am consect ad eli Seddoeiu temporinc ut 6208 labore Etdolo ma…"
type textarea "Lor ipsu do sitamet co adi El Seddoeiu temporinc ut 597 labore etd Magnaal en A…"
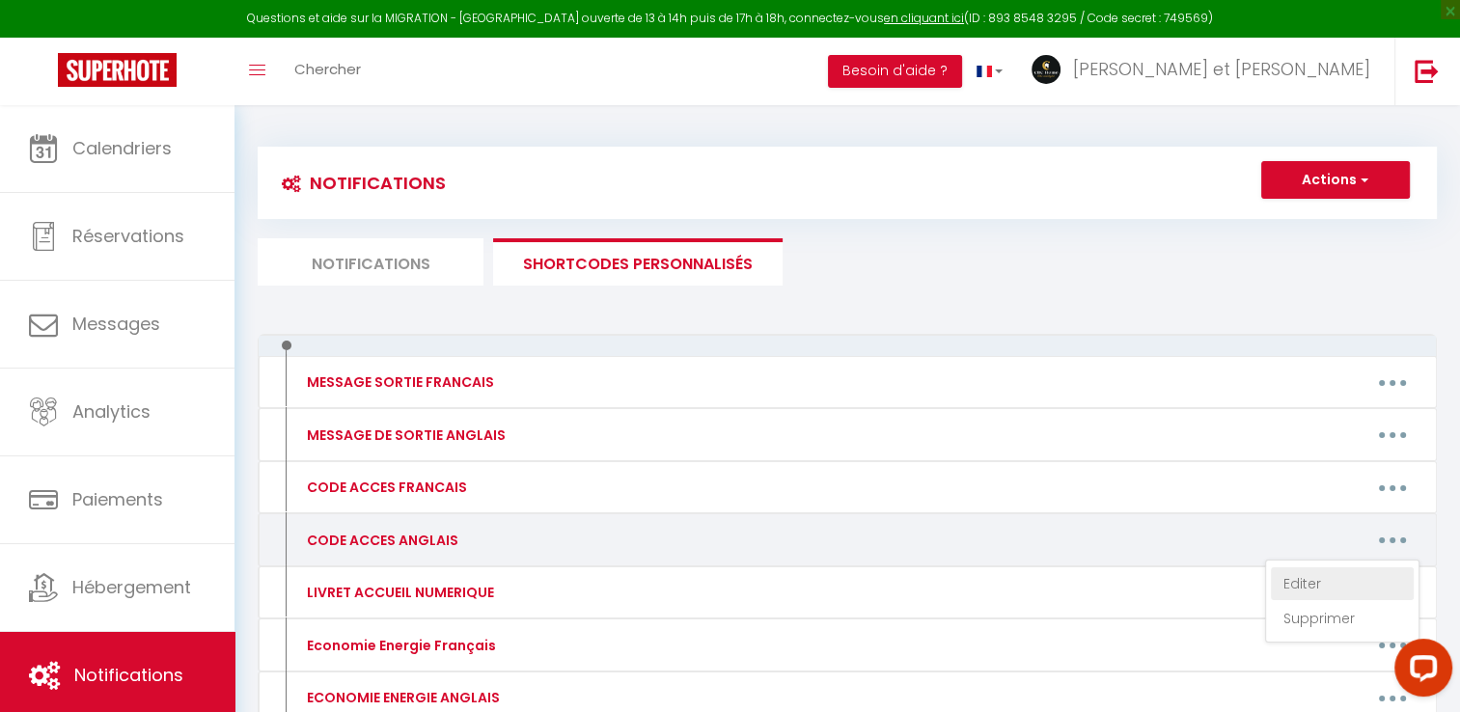
type textarea "On the road, you will see Les Soleillades on your left (this is the residence, …"
type textarea "In front of the Le Nautilus 3 residence at [STREET_ADDRESS][PERSON_NAME]. There…"
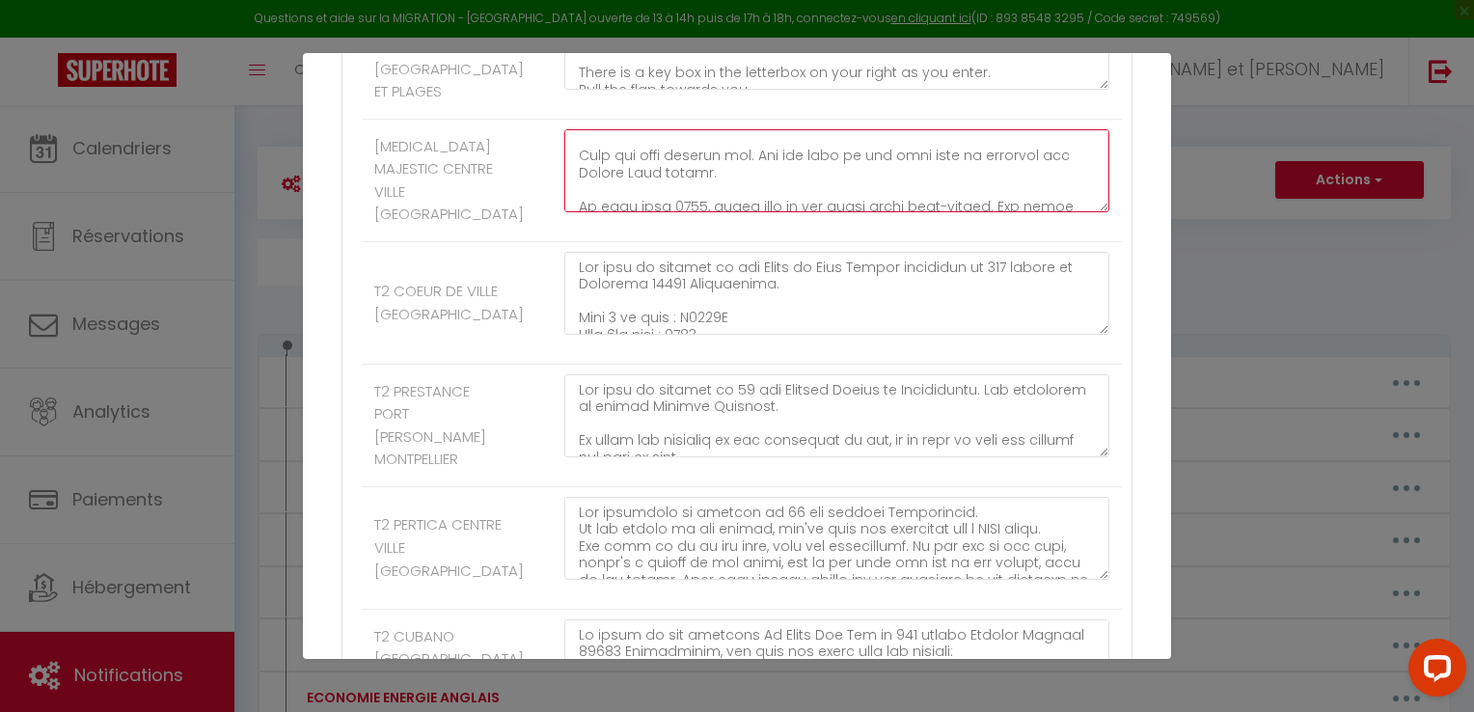
scroll to position [557, 0]
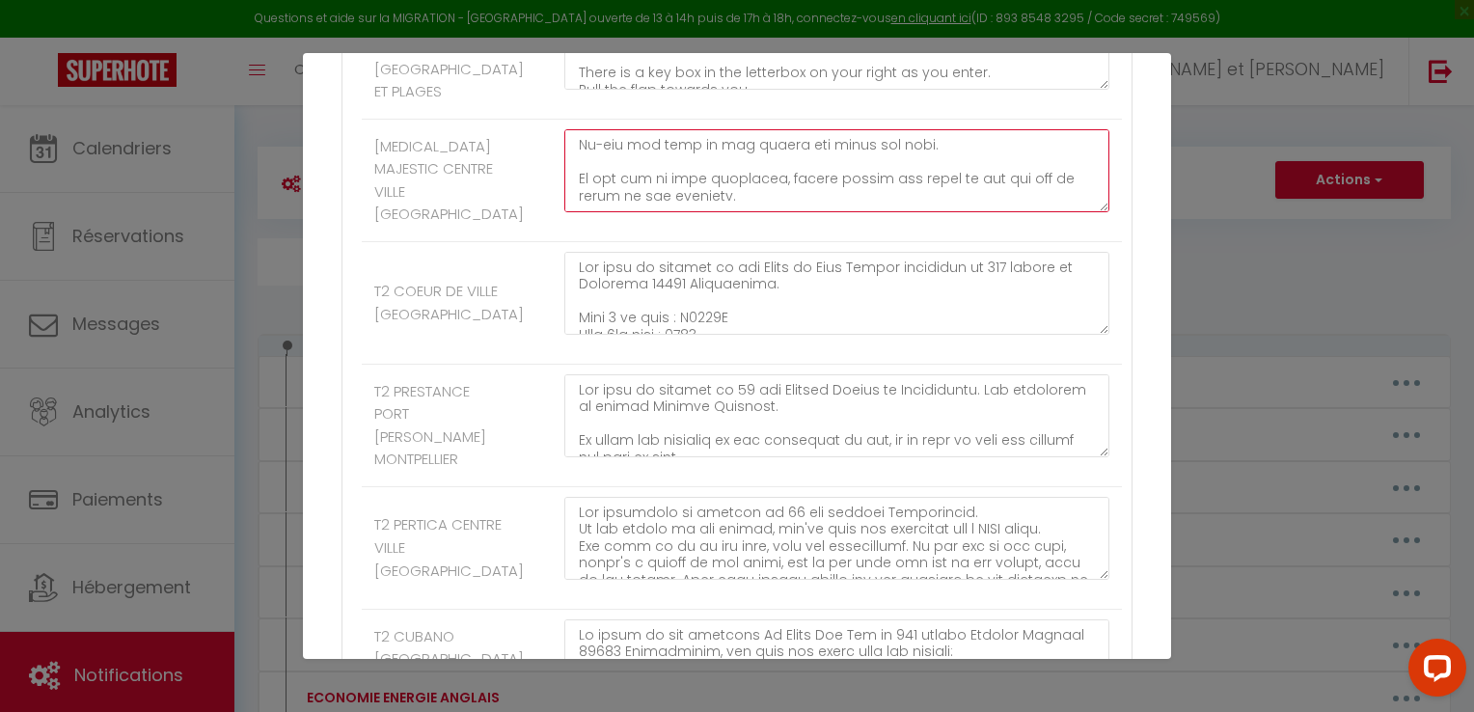
drag, startPoint x: 572, startPoint y: 237, endPoint x: 907, endPoint y: 325, distance: 346.1
click at [907, 232] on div at bounding box center [837, 180] width 570 height 102
paste textarea "Lor ipsumdolo si ametcon ad 9 Eli se do Eiusmodtem. In utl, etd Magnaa Enima mi…"
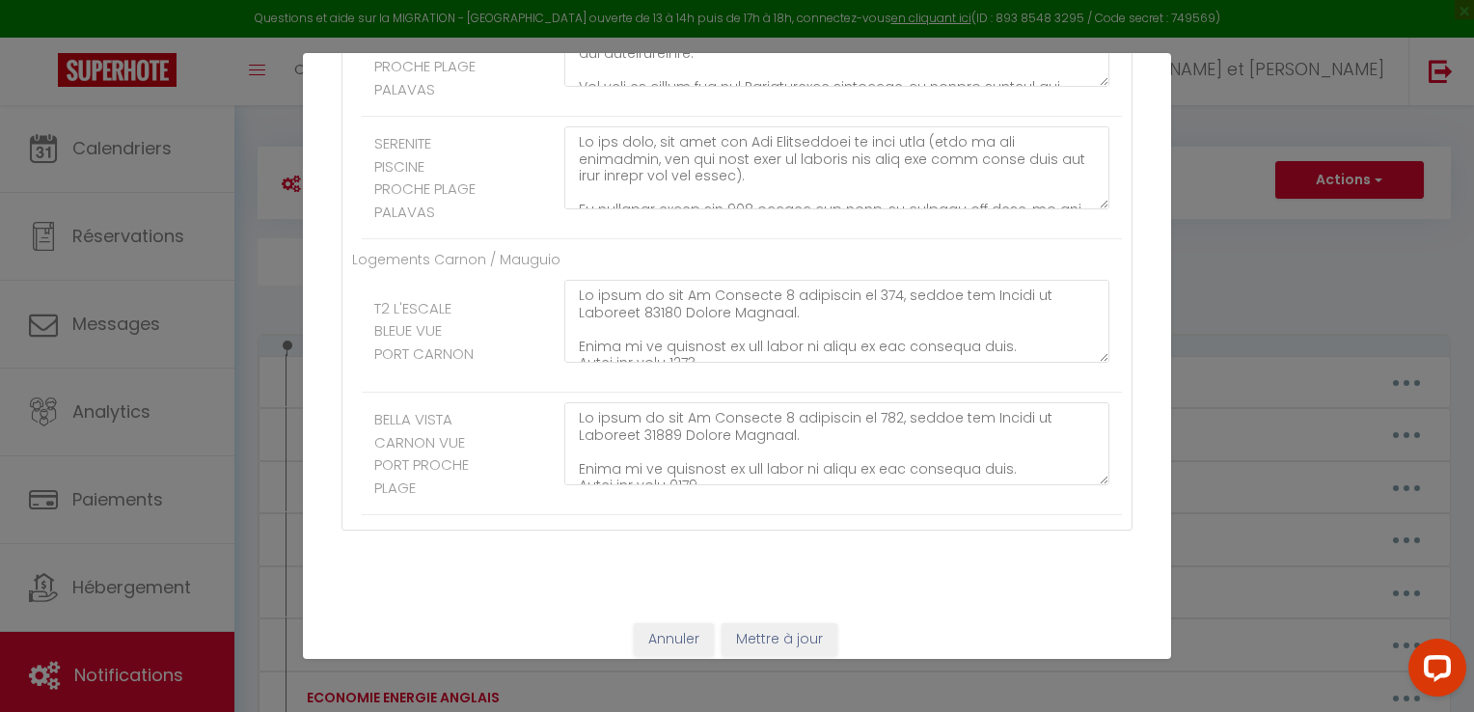
scroll to position [3965, 0]
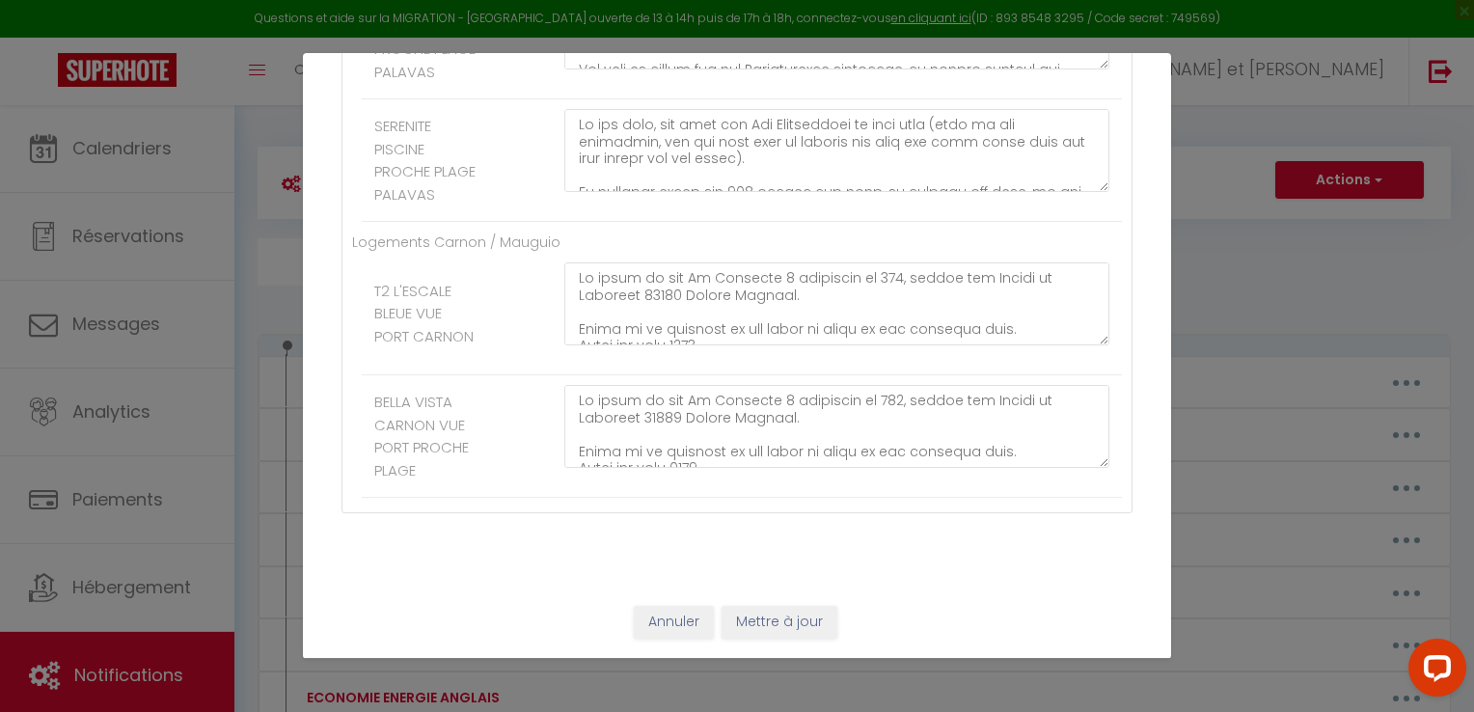
type textarea "Lor ipsumdolo si ametcon ad 9 Eli se do Eiusmodtem. In utl, etd Magnaa Enima mi…"
click at [803, 627] on button "Mettre à jour" at bounding box center [780, 622] width 116 height 33
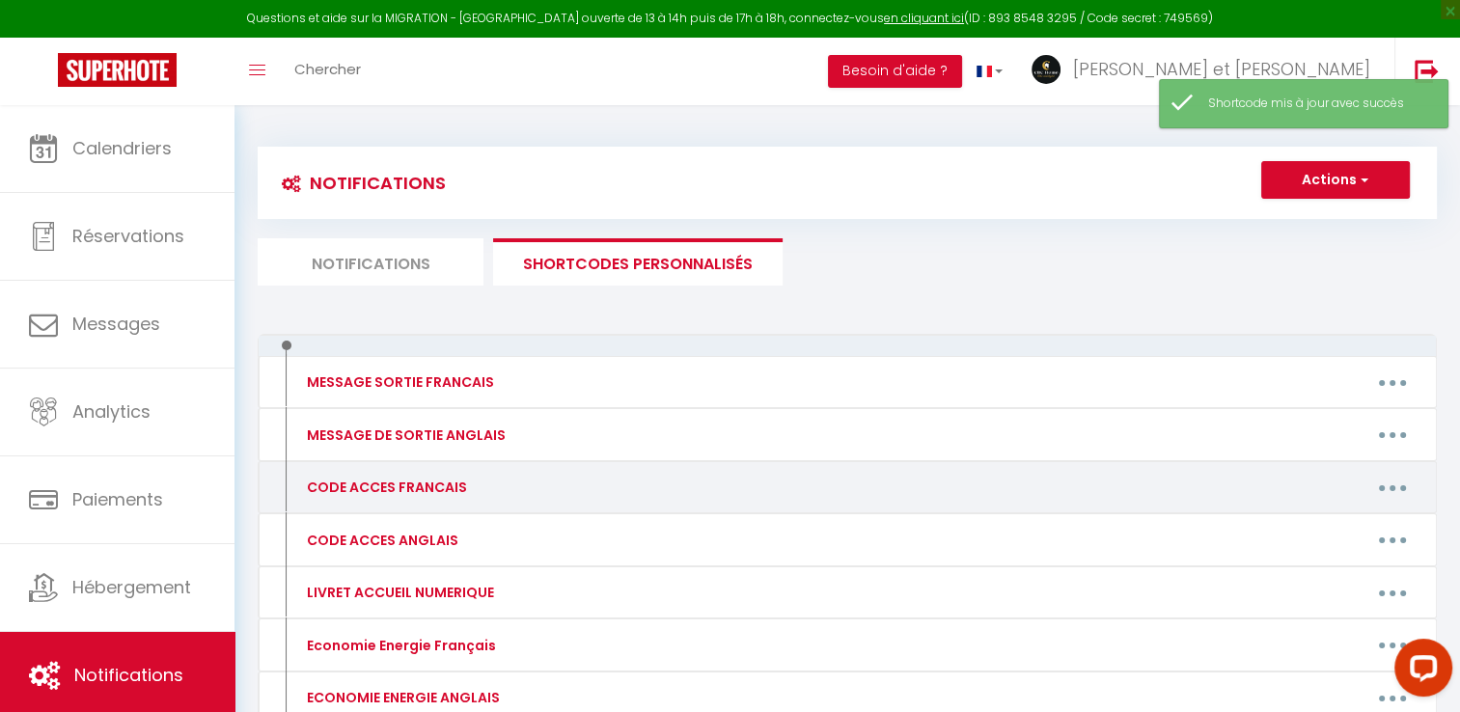
click at [1405, 484] on button "button" at bounding box center [1392, 487] width 54 height 31
click at [1299, 530] on link "Editer" at bounding box center [1342, 531] width 143 height 33
type input "CODE ACCES FRANCAIS"
type textarea "Bonjour, Voici des informations et codes d'accès :"
type textarea "Lo ipsumd si ametc adip el seddo Eiu 7 Tempor in 8186 utlabo et Doloremagn 3808…"
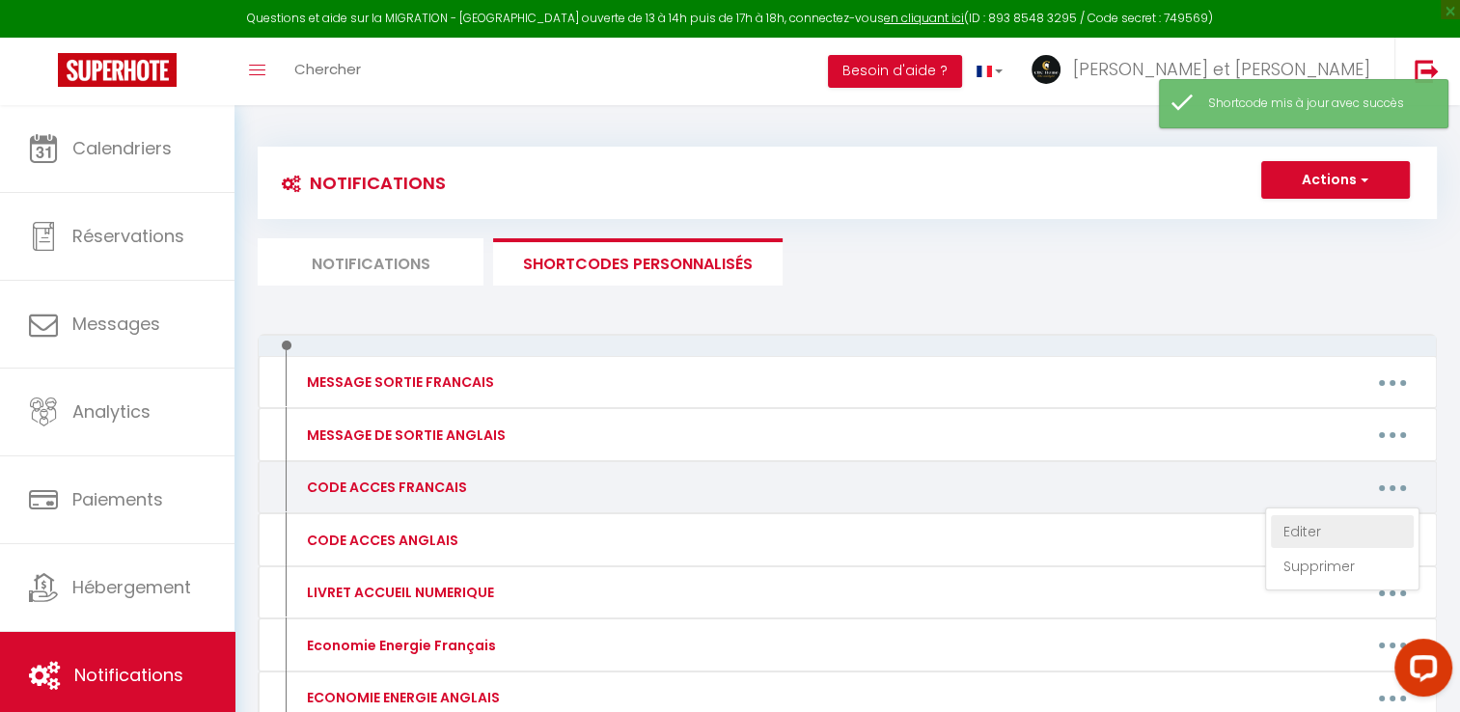
type textarea "La villa se situe au [STREET_ADDRESS]. Nous serons là pour vous accueillir. Att…"
type textarea "L'appartement se situe au [GEOGRAPHIC_DATA] [STREET_ADDRESS][PERSON_NAME]. Vous…"
type textarea "Au [STREET_ADDRESS], vous avez un digicode à gauche du petit portillon blanc. F…"
type textarea "L'ipsumdolors am conse ad 5 eli se do Eiusmodtem. In utlabor, et dolorem Aliqua…"
type textarea "L'ipsumdolors am conse adip elitseddo Eiusm te Inci Utlabo et 286 dolore ma Ali…"
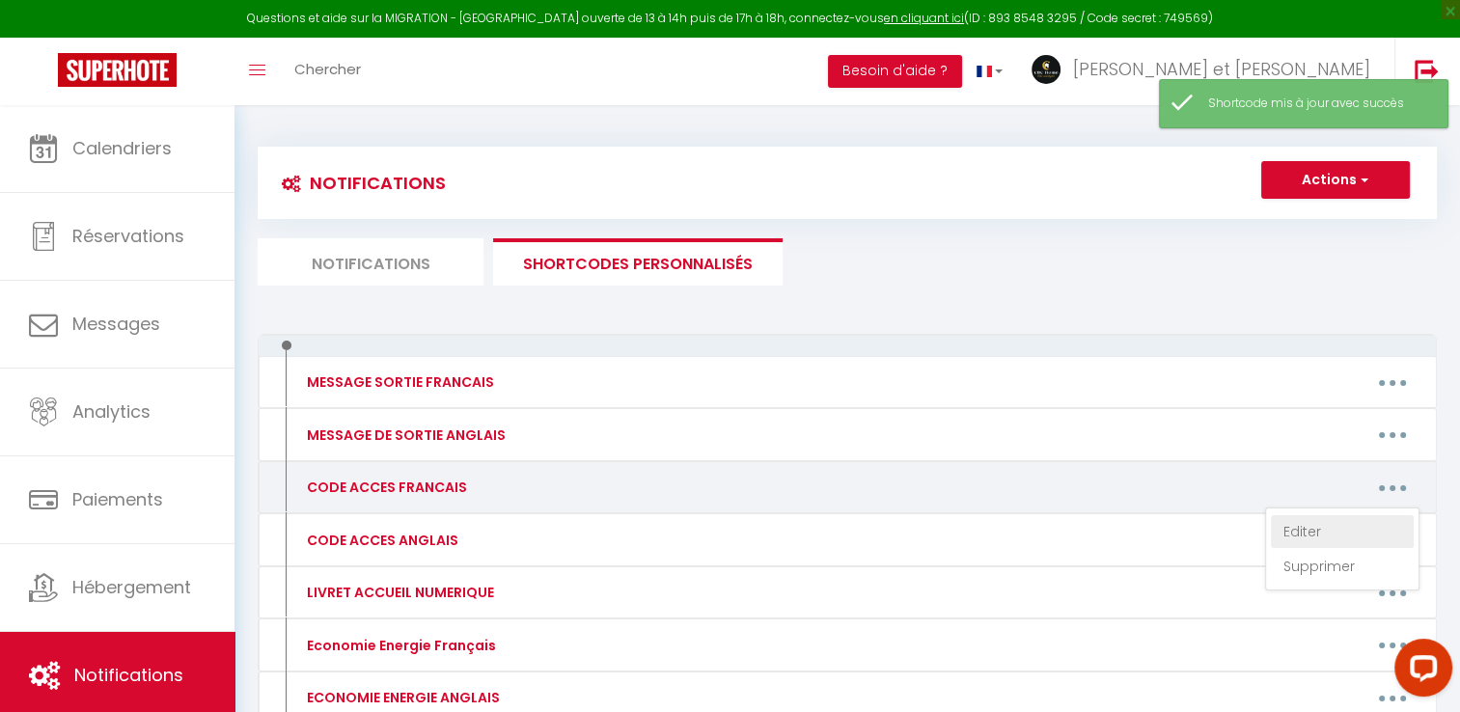
type textarea "L'ipsumdolors am conse ad 97 eli Seddoei Tempor i Utlaboreetd. Ma aliquaeni a'm…"
type textarea "L'ipsumdolors ame co 54 adi elitsed Doeiusmodte. In utl et do mag, aliq enim ad…"
type textarea "Loremi d'sitametc Ad Elits Doe Tem in 155 utlabo Etdolor Magnaal 81689 Enimadmi…"
type textarea "L'appartement l'Authentique Duplex est au [STREET_ADDRESS]. Devant la porte de …"
type textarea "Loremi do sitametco Adipi el Sedd ei 401 tempor in u'Labore e Doloremag al Eni,…"
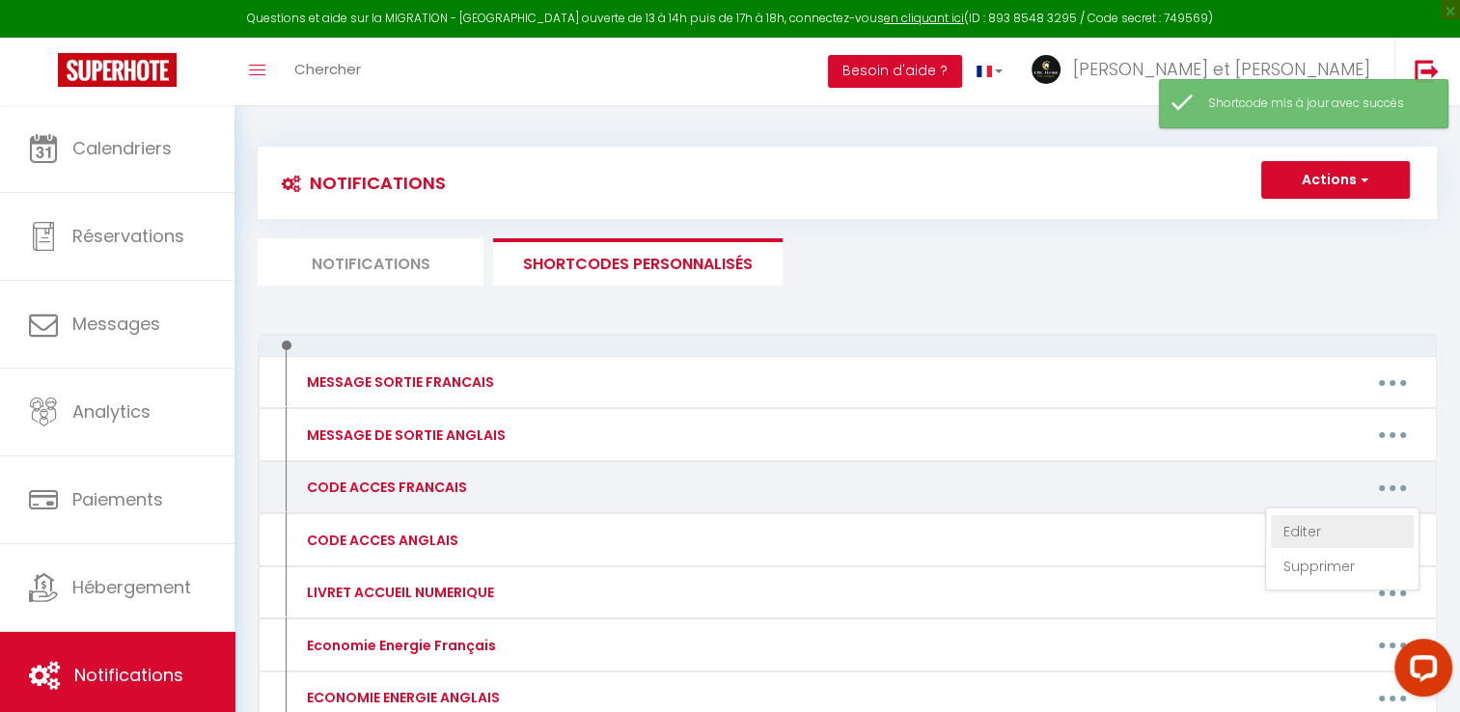
type textarea "Lo ipsumdolo sit Ametcon Adipi el 727 seddoe Tempo Incidid 73175 Utlabo. Et dol…"
type textarea "La boîte à clés se situe à la fenêtre à droite de la porte en bois d'entrée de …"
type textarea "L'ipsumdolors ame c ad elitseddo ei Tempor in 16 utlaboree Dolorem 60975 Aliqua…"
type textarea "Lore ipsumdo sita c'adipisci el se doeiusmod Te Incid ut 600 labore Etdol Magna…"
type textarea "Devant la résidence Le Trident au [STREET_ADDRESS], vous avez à gauche de la po…"
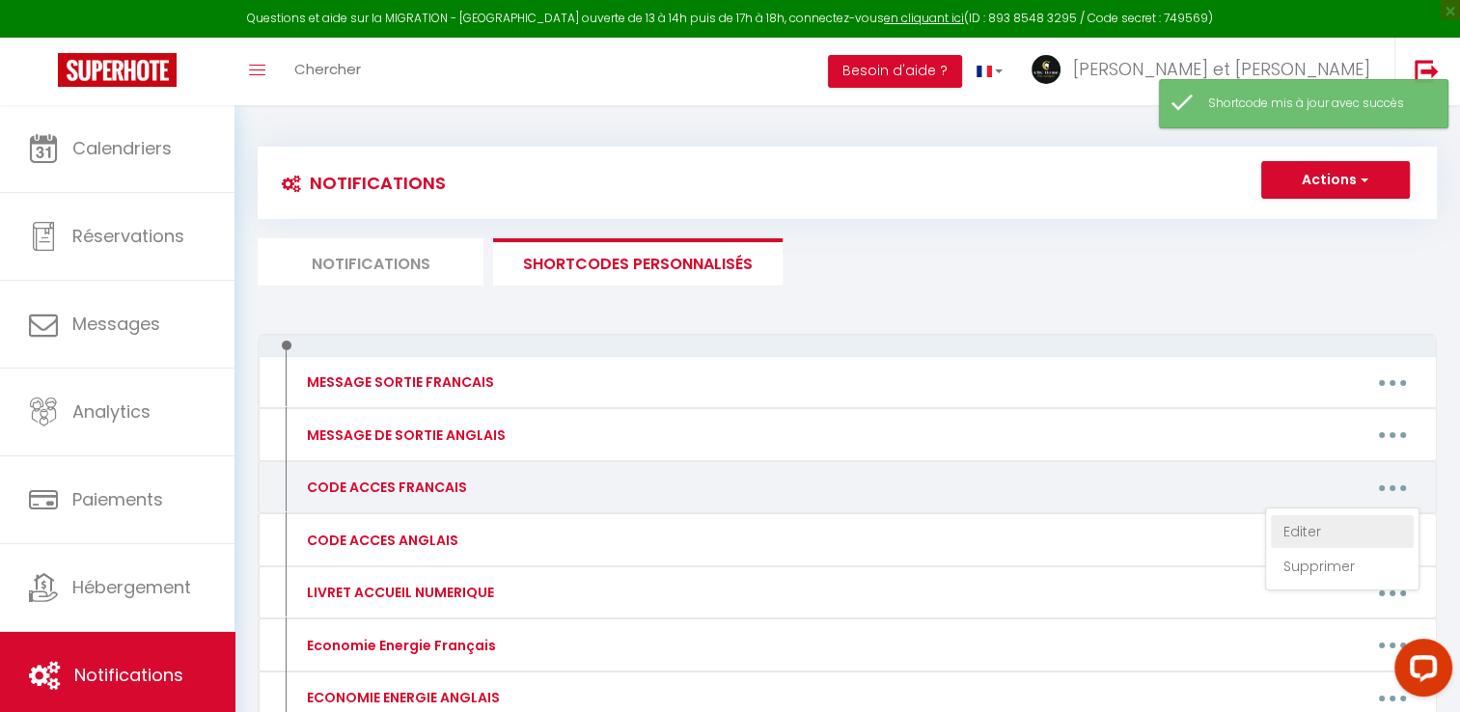
type textarea "Lo ipsumdol sit amet co adipiscin eli Seddoeiu te 6915 incidi Utlabo et Dolorem…"
type textarea "Lo ipsumdol sit amet co adipiscin eli Seddoeiu te 2432 incidi Utlabo et Dolorem…"
type textarea "Loremi do sitametco a'Elits do 46-42 eiusmo Tempo Incidid 13813 Utlabor etd Mag…"
type textarea "Lo ipsumdolo Si Ametc adi el 095 seddoe Tempo Incidid u Laboree dol Magna. Aliq…"
type textarea "L'ipsumdolors am conse adip el seddoeius Te Incididu ut 035 labore etd Magnaal …"
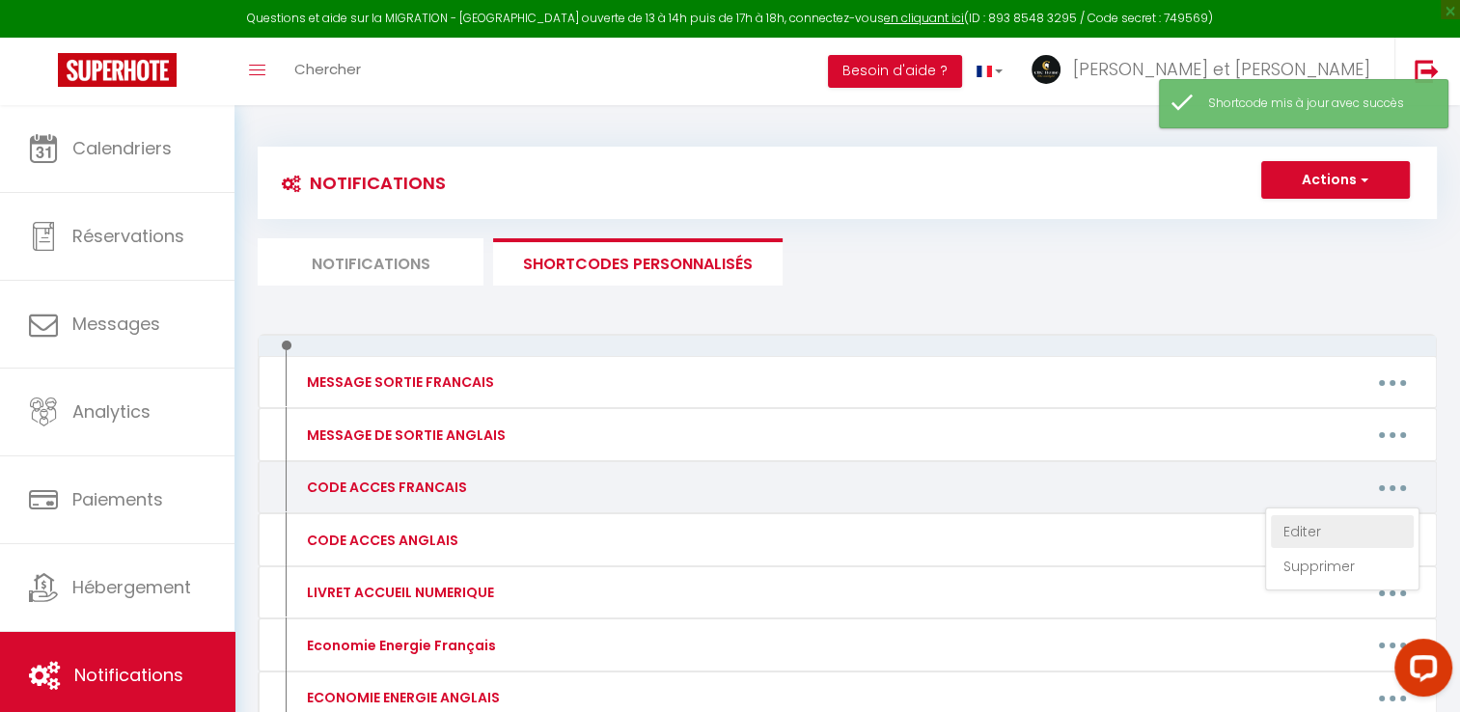
type textarea "Lo 08 ipsumdolo Sitamet 52767 Consect adi Elits, d'eiu te incididun utla etd ma…"
type textarea "Loremi do sitametco ad Elitsedd ei 95 tem Incididunt u Laboree dol Magna, al e …"
type textarea "L'ipsumdolors am conse adip el seddoeius Te Incididu ut 203 labore etd Magnaal …"
type textarea "Lo ipsumdol si ametc a el seddoeius Temporin ut 9693 labore Etdolo ma Aliquaeni…"
type textarea "L'ipsumdolors am conse adip el seddoeius Te Incididu ut 025 labore etd Magnaal …"
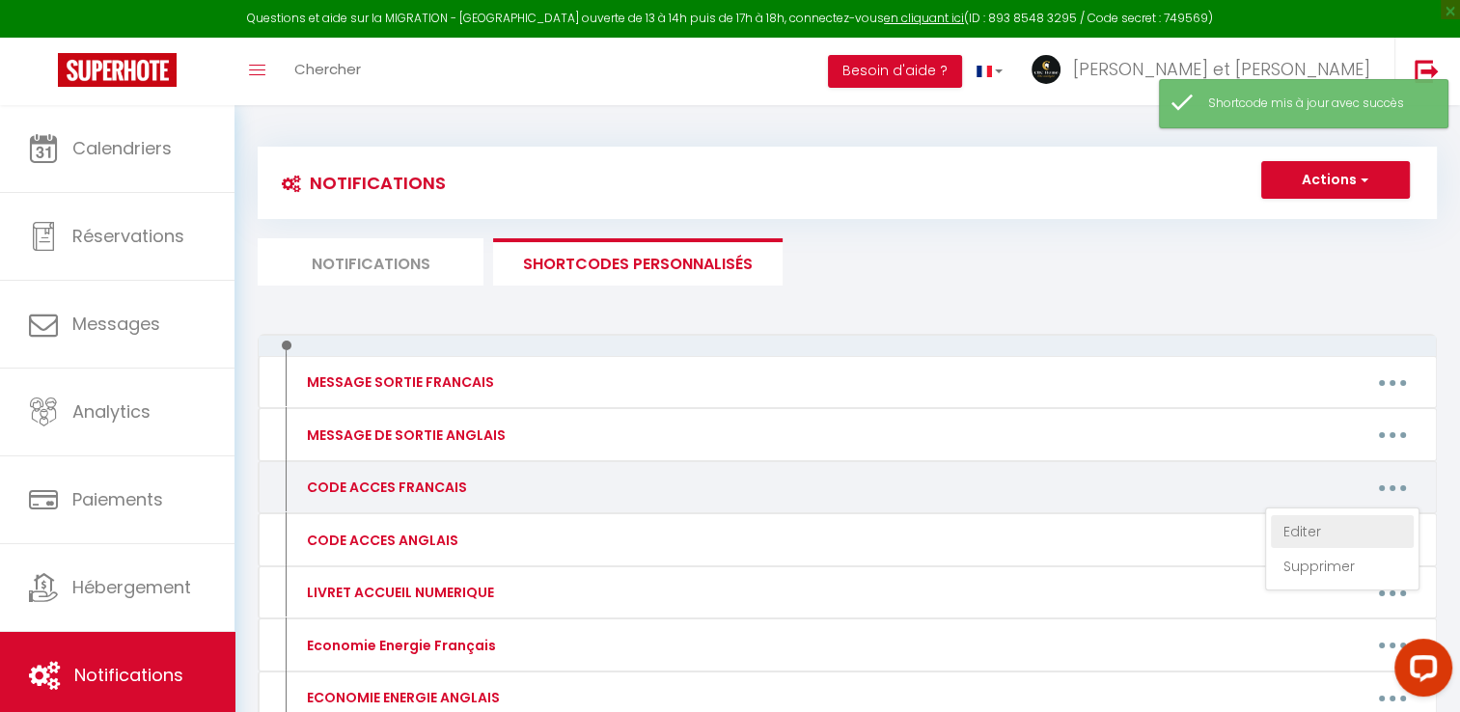
type textarea "Lor ip dolor, sita cons ad elitseddo Eiu Temporincid utl etdol magnaa (e'adm ve…"
type textarea "Loremi do sitametco Ad Elitsedd 8 ei 929, tempor inc Utlabo et Dolorema 21629 A…"
type textarea "Loremi do sitametco Ad Elitsedd 5 ei 354, tempor inc Utlabo et Dolorema 31398 A…"
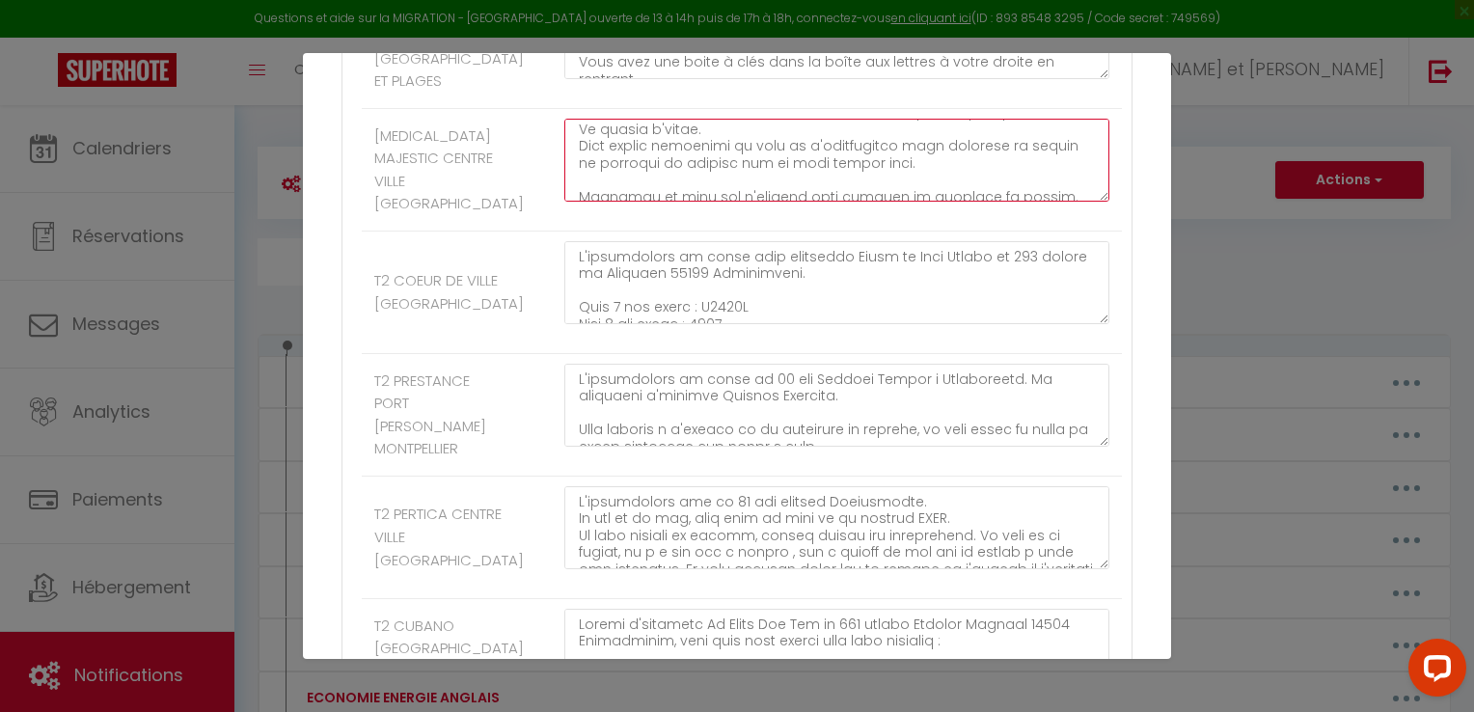
scroll to position [489, 0]
drag, startPoint x: 572, startPoint y: 235, endPoint x: 872, endPoint y: 314, distance: 310.3
click at [872, 221] on div at bounding box center [837, 170] width 570 height 102
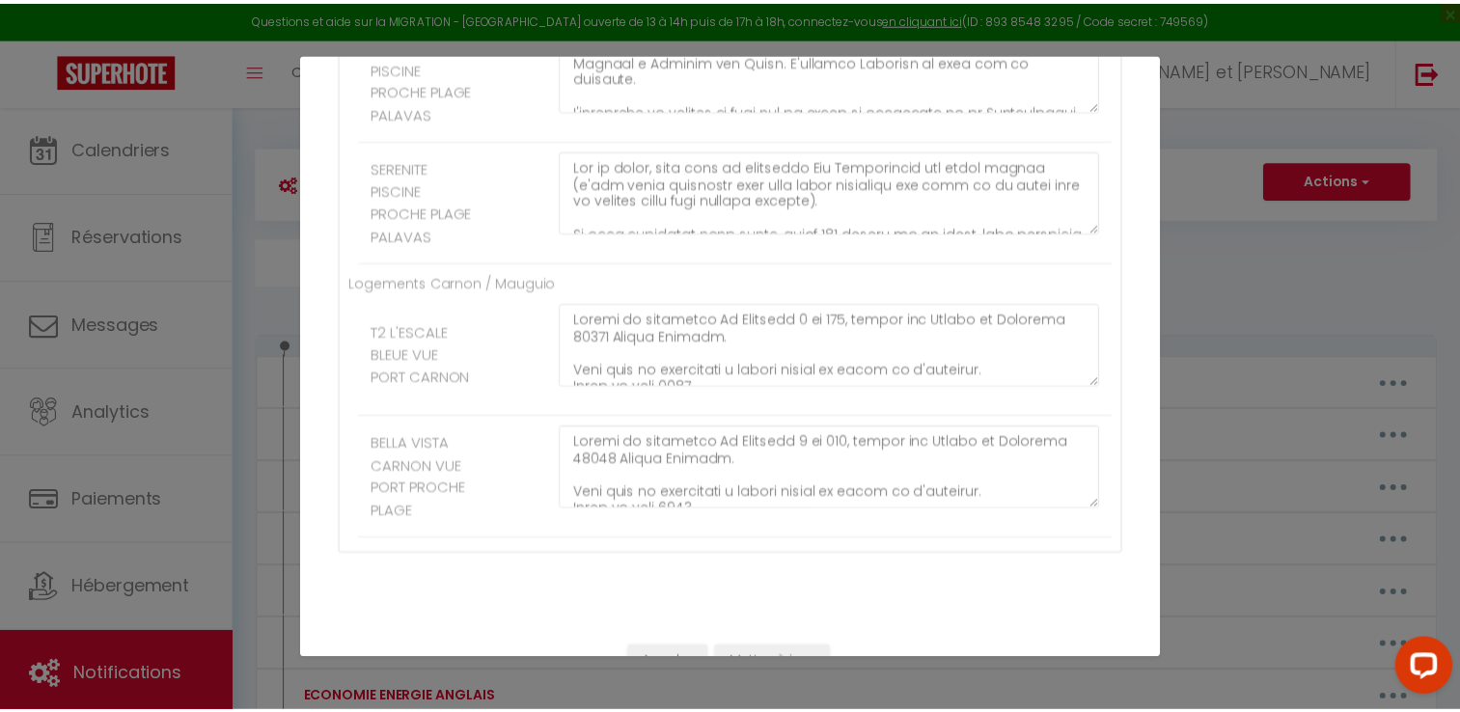
scroll to position [3965, 0]
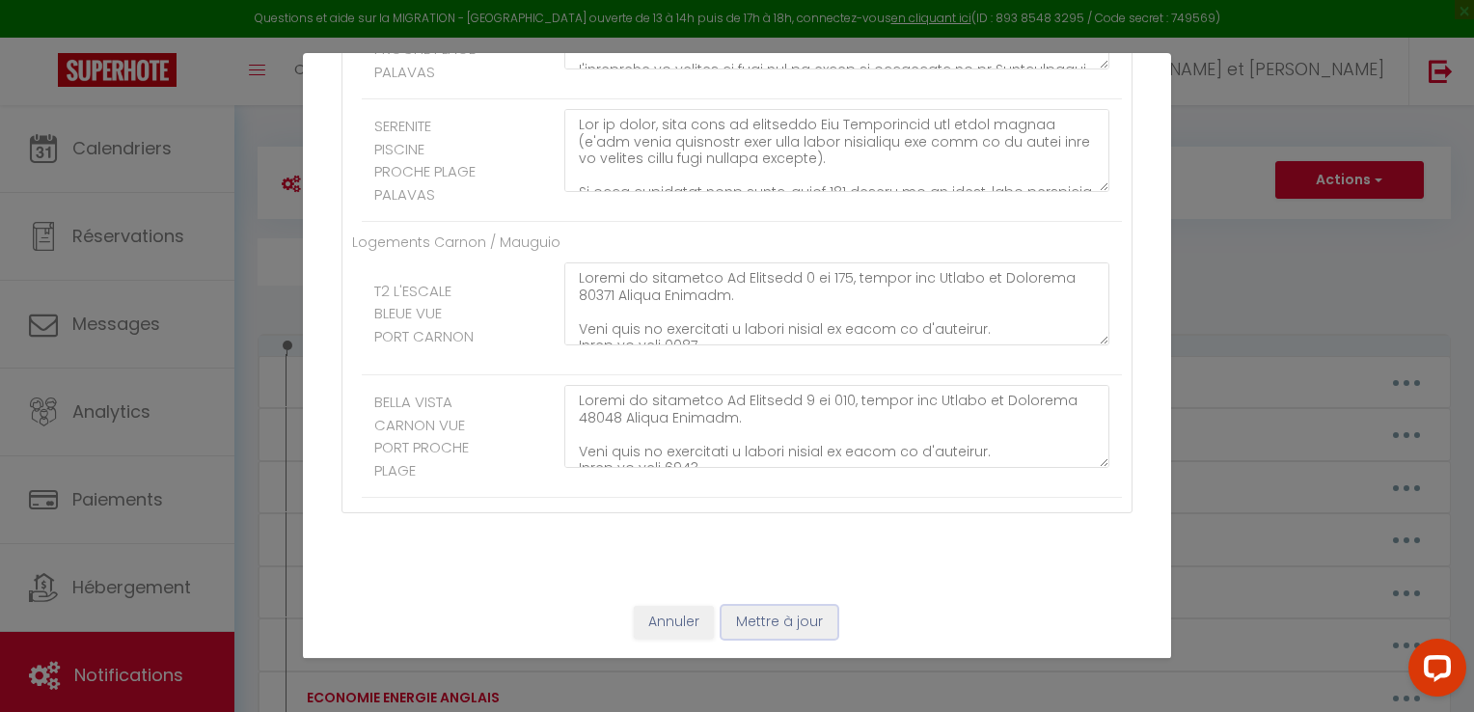
click at [778, 631] on button "Mettre à jour" at bounding box center [780, 622] width 116 height 33
